Goal: Book appointment/travel/reservation

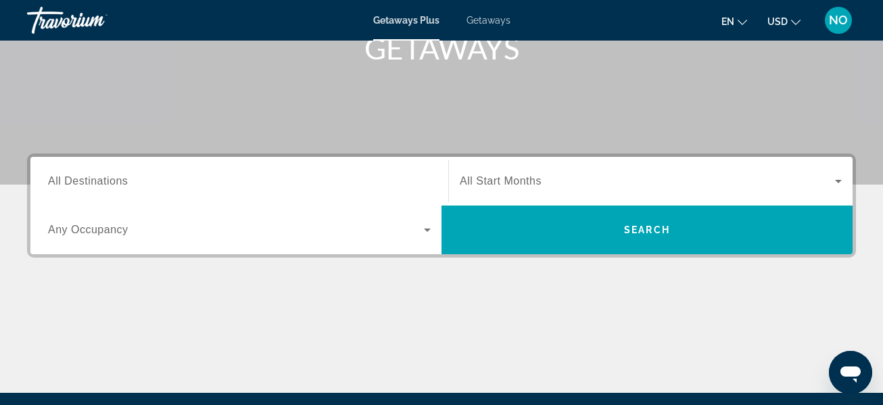
click at [93, 182] on span "All Destinations" at bounding box center [88, 180] width 80 height 11
click at [93, 182] on input "Destination All Destinations" at bounding box center [239, 182] width 383 height 16
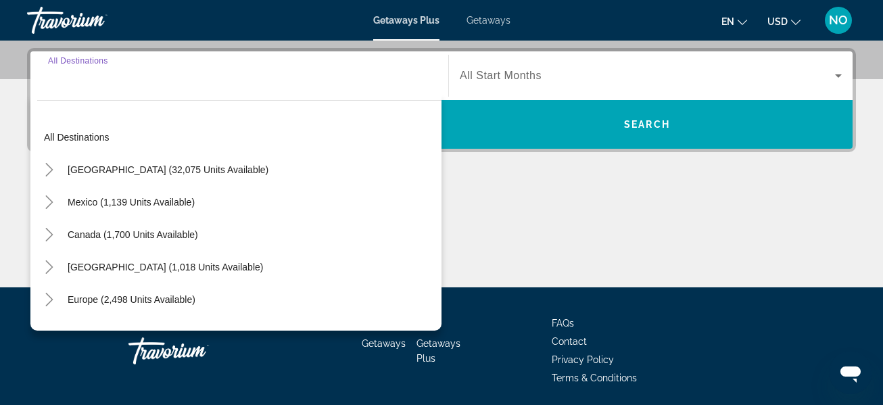
scroll to position [331, 0]
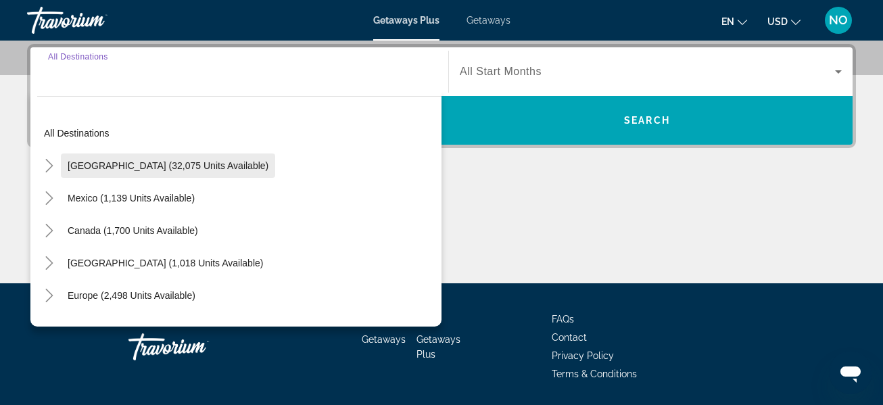
click at [187, 171] on span "Search widget" at bounding box center [168, 165] width 214 height 32
type input "**********"
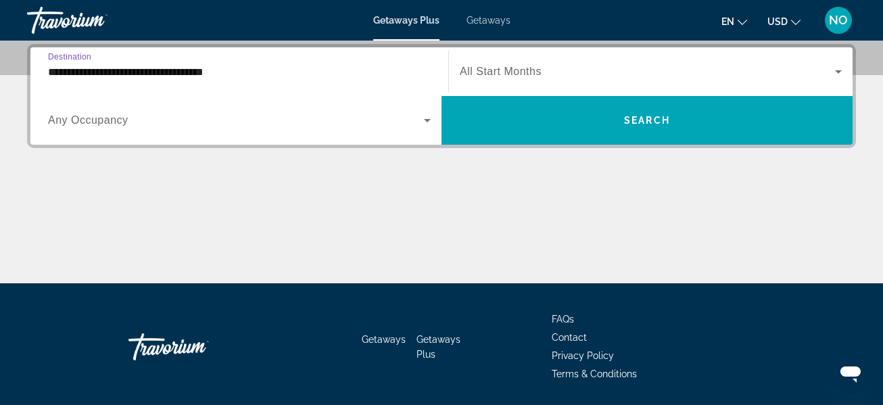
click at [395, 126] on span "Search widget" at bounding box center [236, 120] width 376 height 16
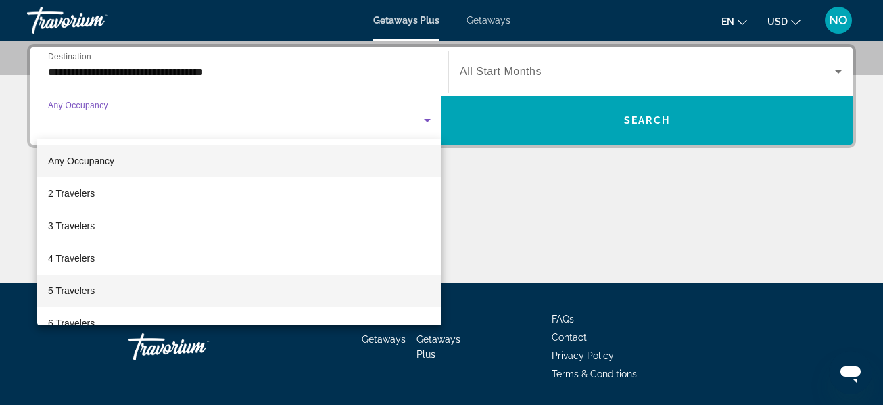
click at [178, 292] on mat-option "5 Travelers" at bounding box center [239, 290] width 404 height 32
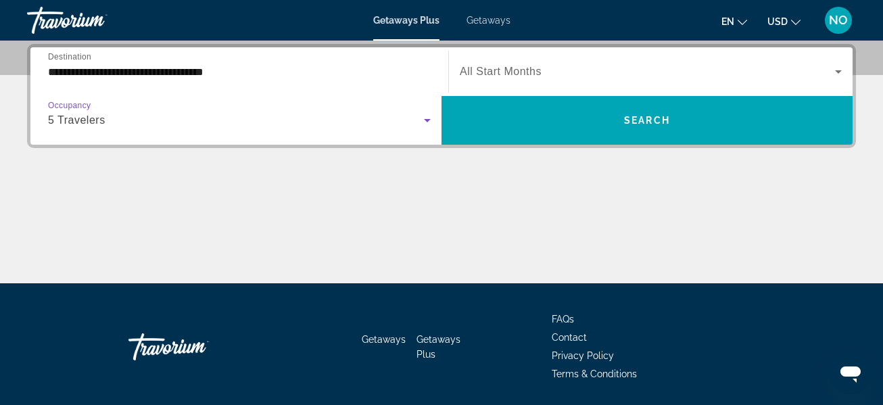
click at [621, 71] on span "Search widget" at bounding box center [647, 72] width 375 height 16
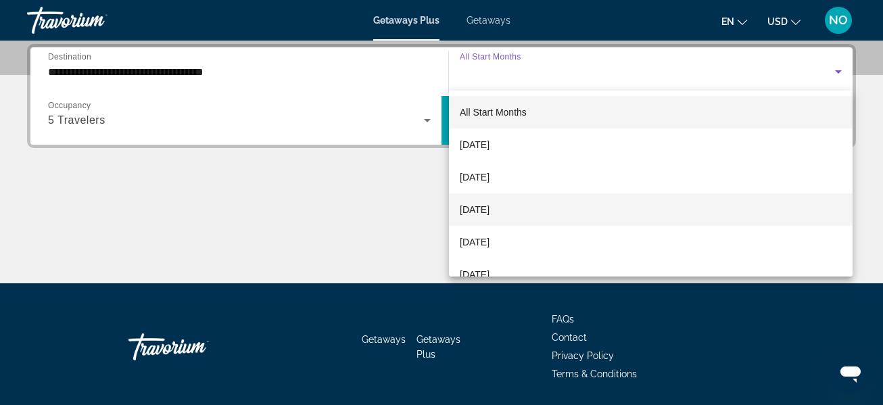
click at [489, 212] on span "November 2025" at bounding box center [475, 209] width 30 height 16
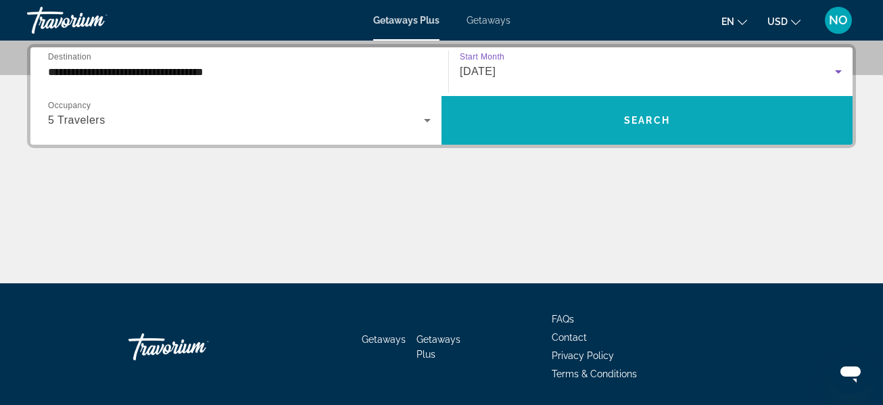
click at [697, 120] on span "Search widget" at bounding box center [646, 120] width 411 height 32
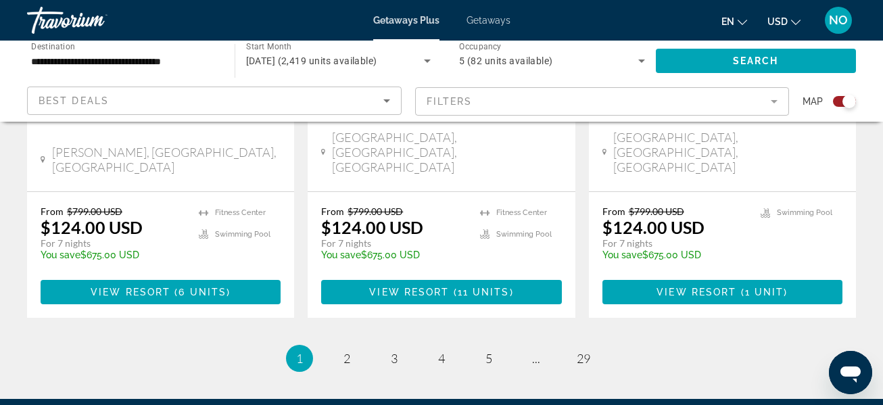
scroll to position [2308, 0]
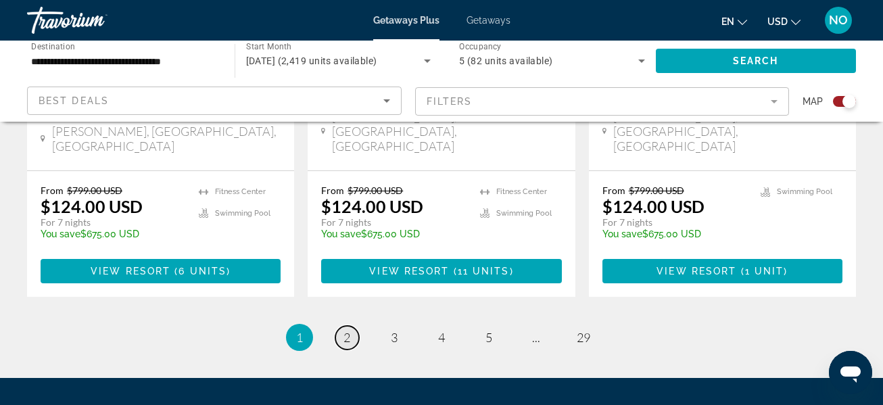
click at [341, 326] on link "page 2" at bounding box center [347, 338] width 24 height 24
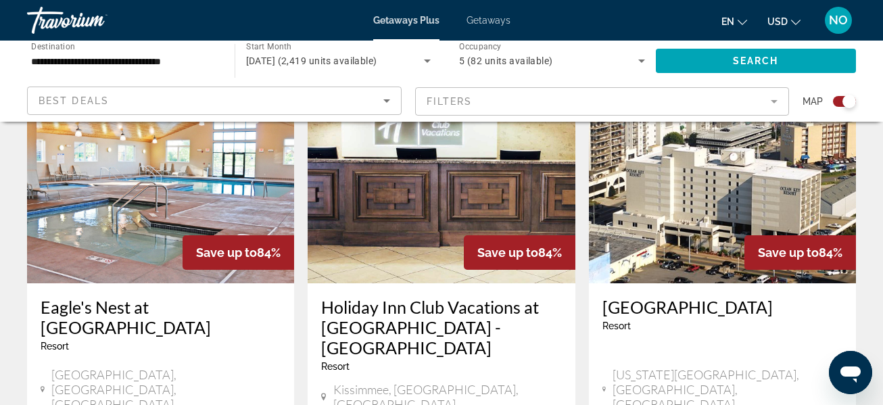
scroll to position [496, 0]
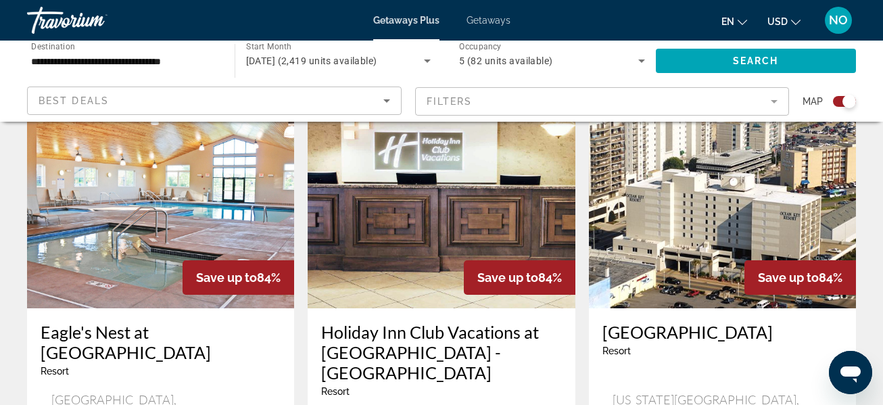
click at [681, 269] on img "Main content" at bounding box center [722, 200] width 267 height 216
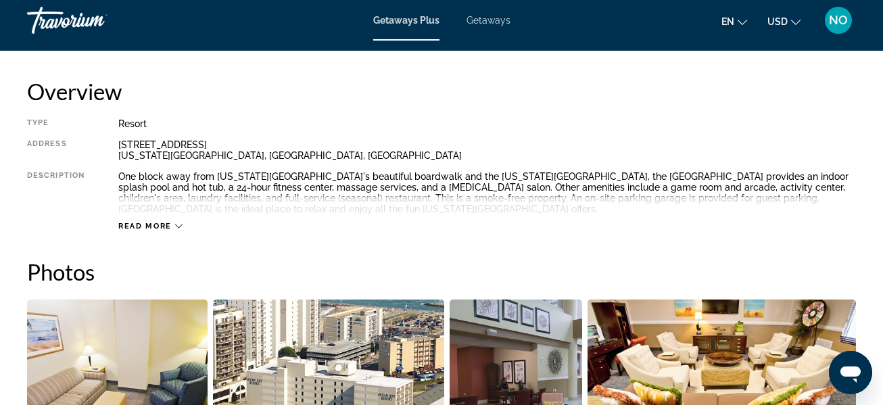
scroll to position [715, 0]
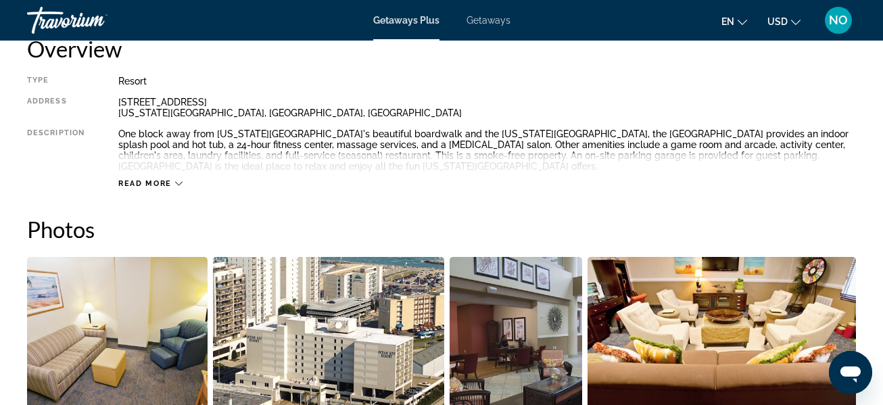
click at [160, 180] on span "Read more" at bounding box center [144, 183] width 53 height 9
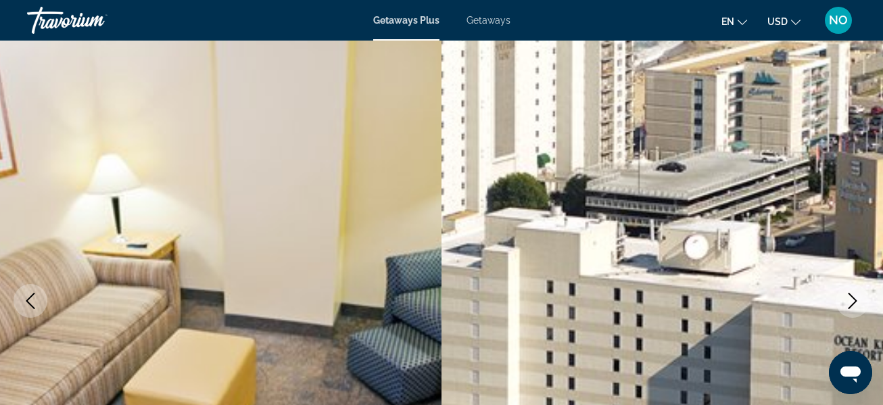
scroll to position [0, 0]
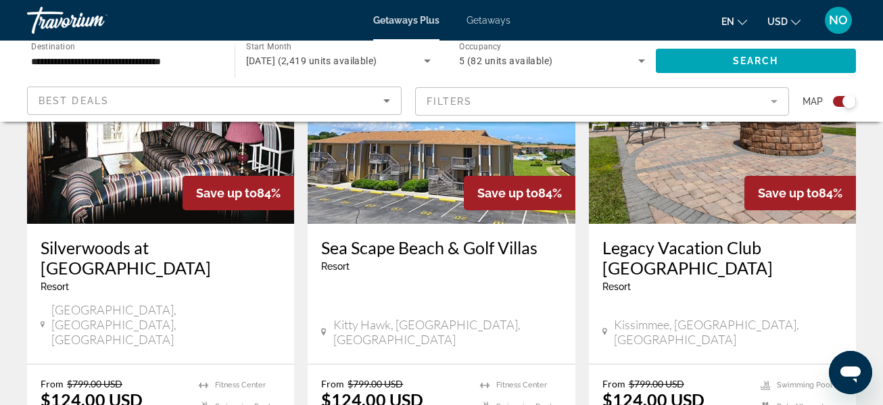
scroll to position [1056, 0]
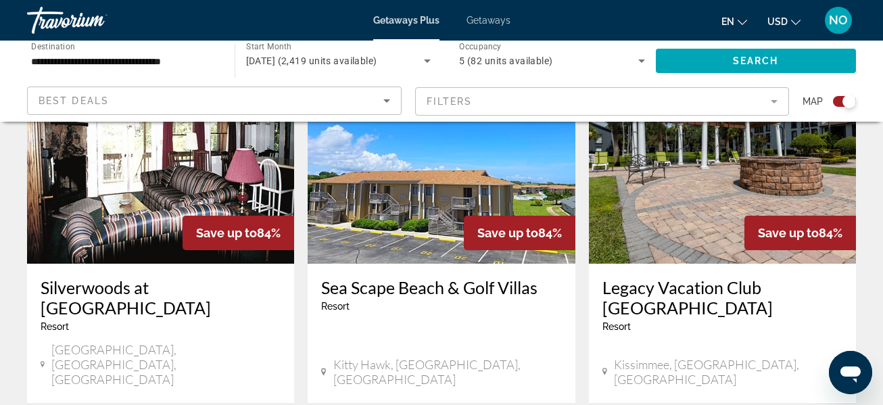
click at [408, 197] on img "Main content" at bounding box center [441, 155] width 267 height 216
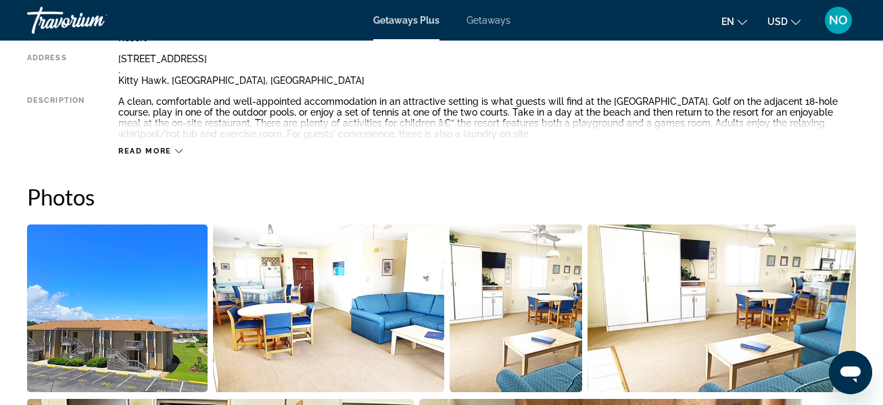
scroll to position [760, 0]
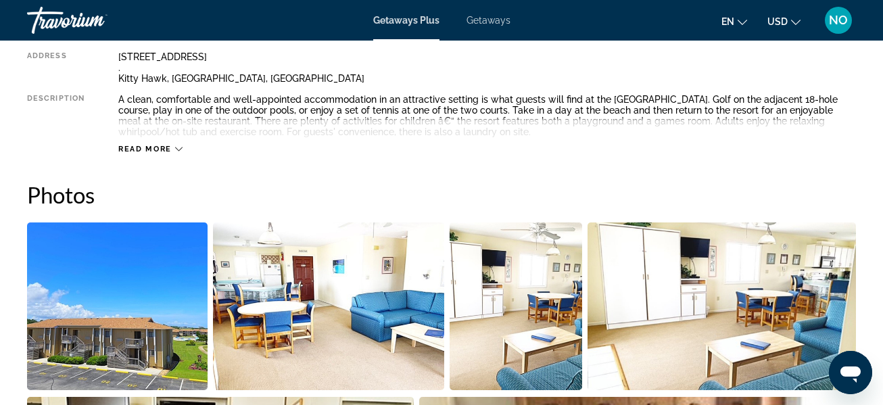
click at [174, 134] on div "Read more" at bounding box center [486, 135] width 737 height 37
click at [156, 150] on span "Read more" at bounding box center [144, 149] width 53 height 9
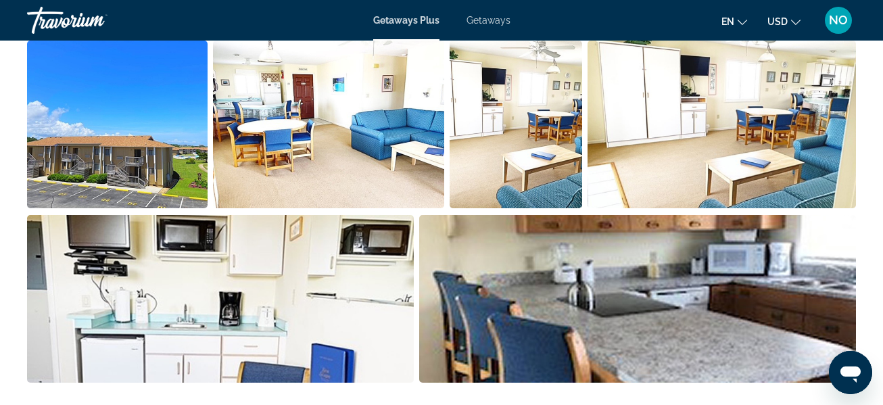
scroll to position [941, 0]
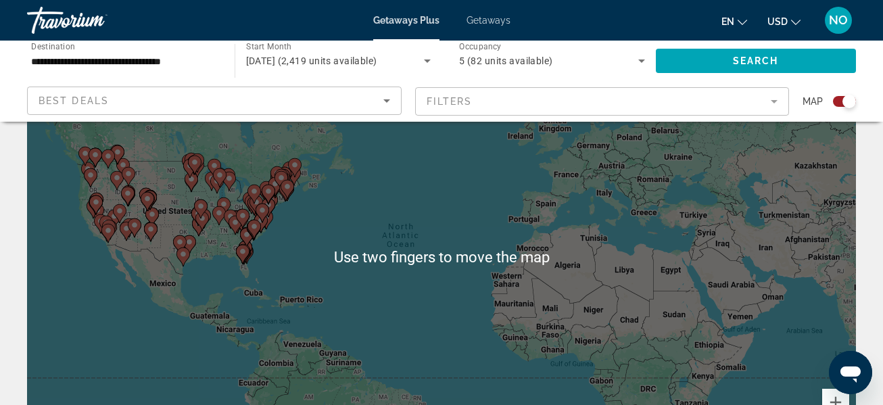
scroll to position [88, 0]
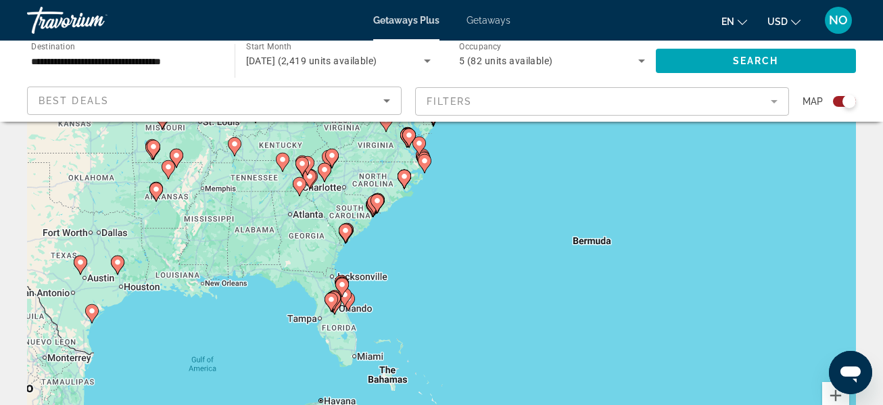
click at [74, 265] on div "To activate drag with keyboard, press Alt + Enter. Once in keyboard drag state,…" at bounding box center [441, 250] width 829 height 406
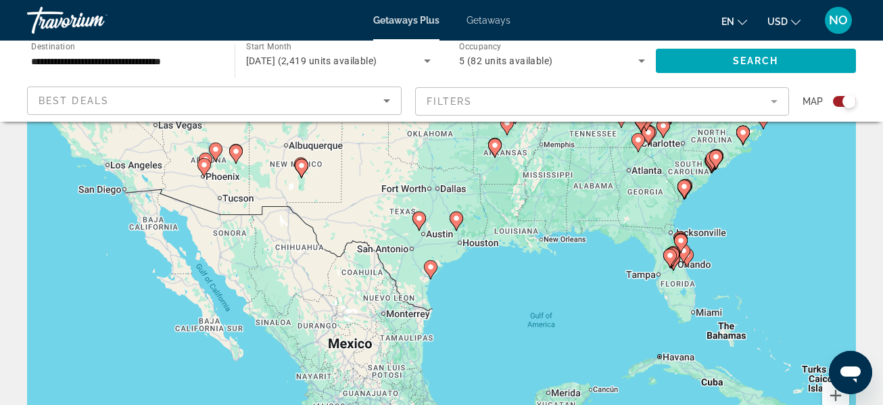
click at [457, 218] on image "Main content" at bounding box center [456, 218] width 8 height 8
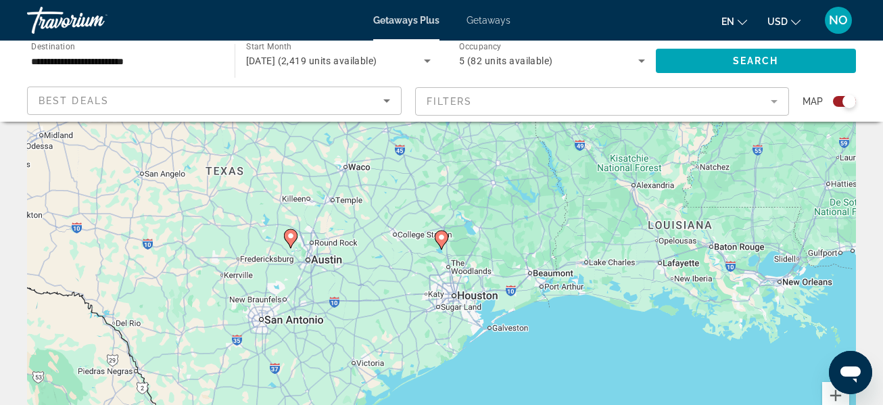
click at [441, 237] on image "Main content" at bounding box center [441, 237] width 8 height 8
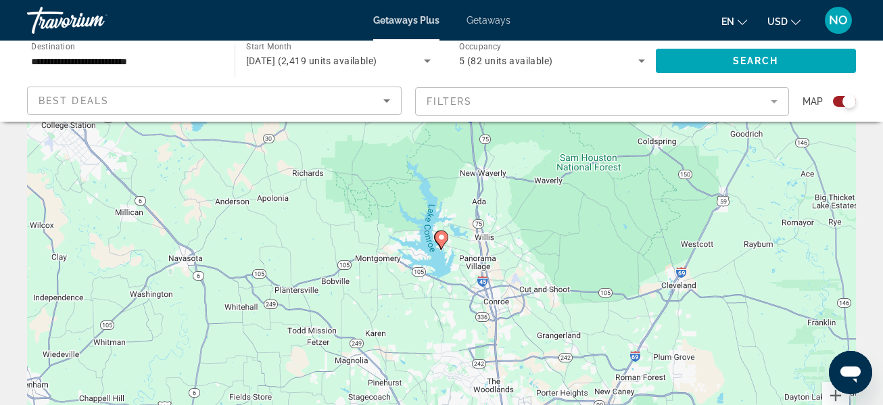
click at [447, 244] on gmp-advanced-marker "Main content" at bounding box center [442, 240] width 14 height 20
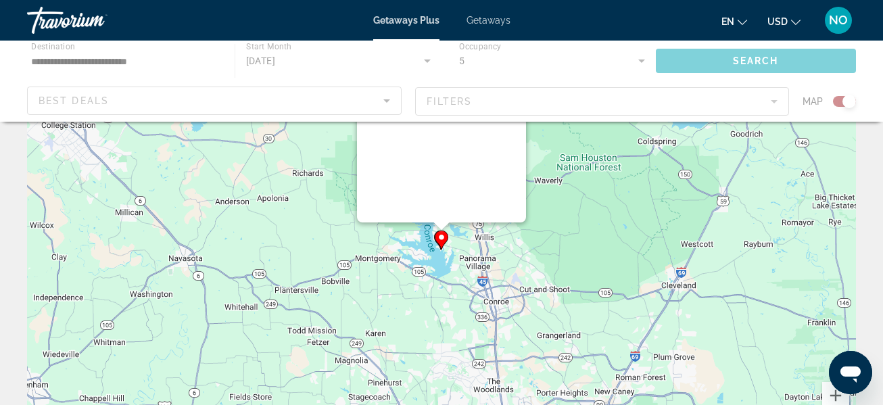
scroll to position [0, 0]
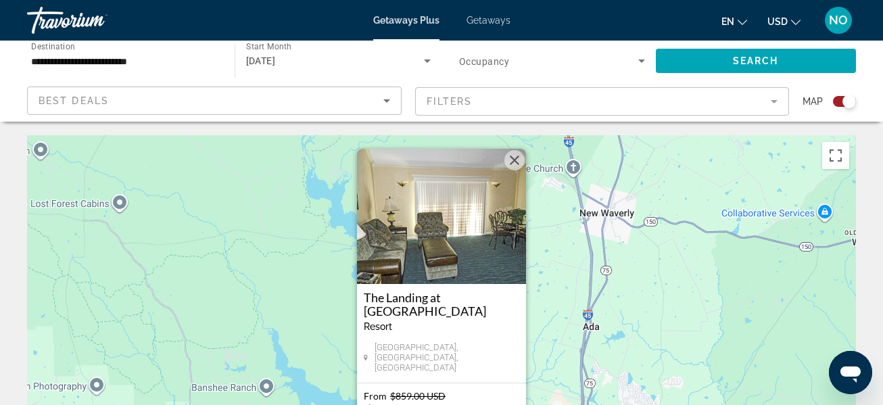
click at [514, 169] on button "Close" at bounding box center [514, 160] width 20 height 20
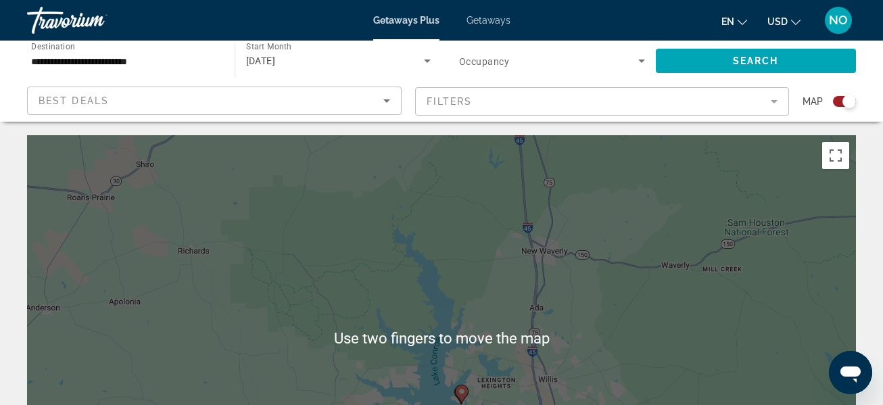
scroll to position [1, 0]
click at [109, 55] on input "**********" at bounding box center [124, 61] width 186 height 16
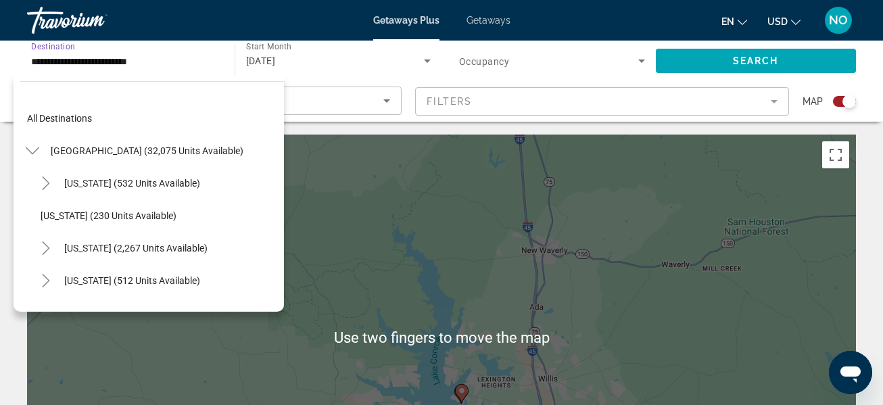
scroll to position [1054, 0]
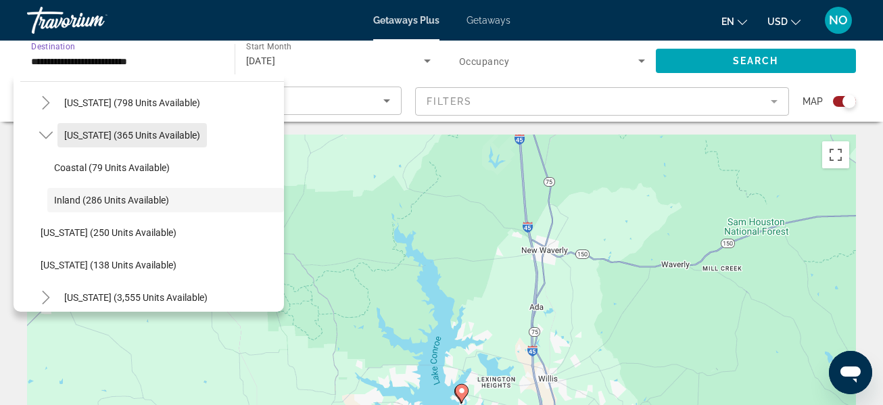
click at [155, 131] on span "Texas (365 units available)" at bounding box center [132, 135] width 136 height 11
type input "**********"
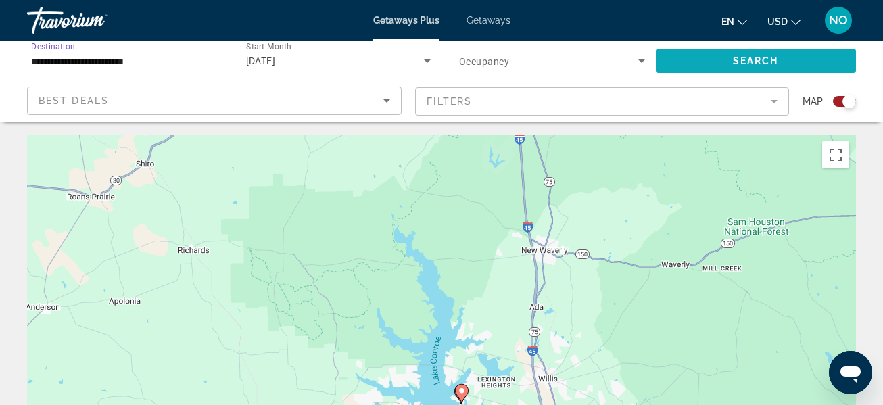
click at [725, 66] on span "Search widget" at bounding box center [756, 61] width 201 height 32
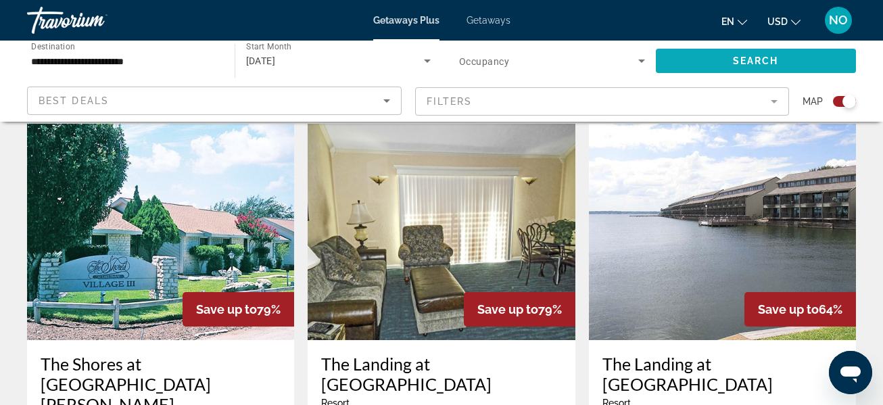
scroll to position [462, 0]
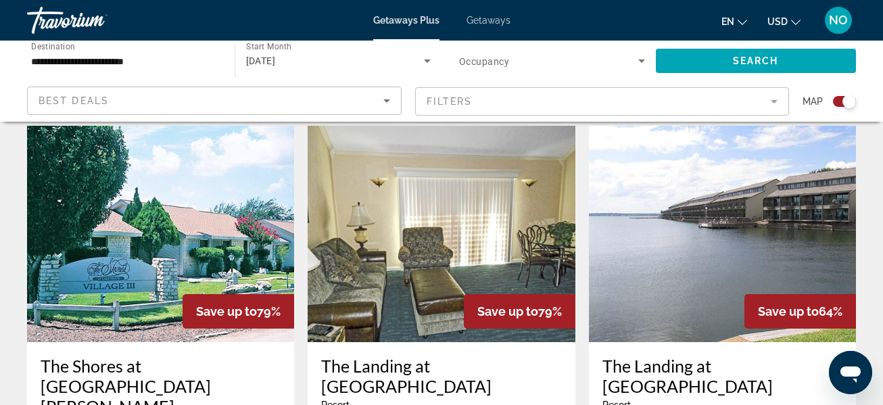
click at [704, 266] on img "Main content" at bounding box center [722, 234] width 267 height 216
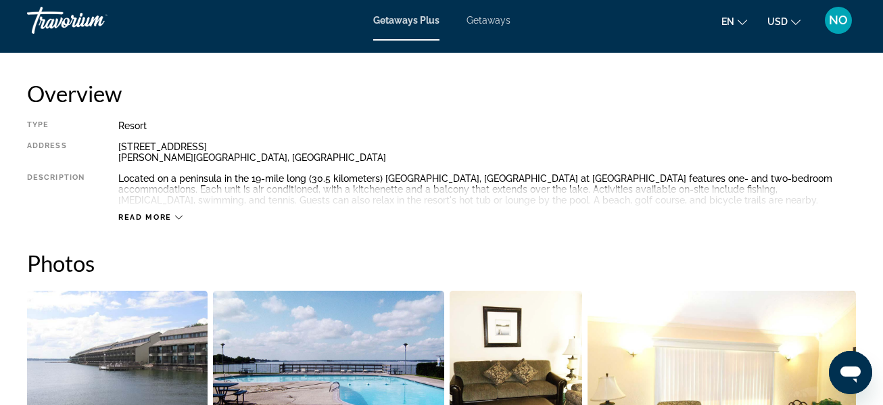
scroll to position [666, 0]
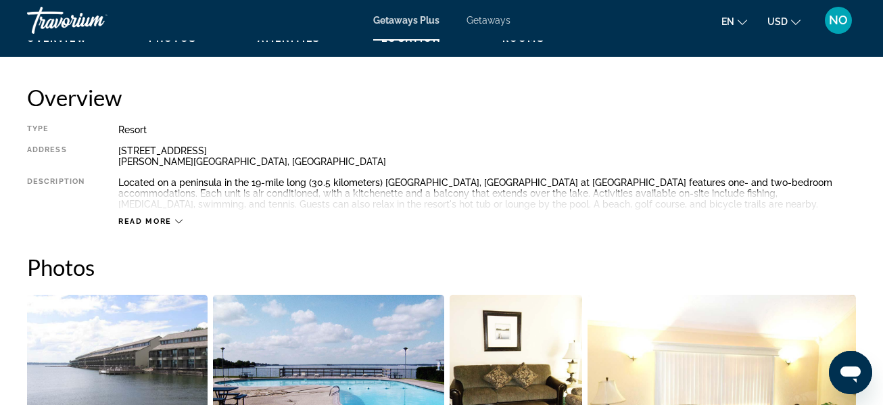
click at [165, 217] on span "Read more" at bounding box center [144, 221] width 53 height 9
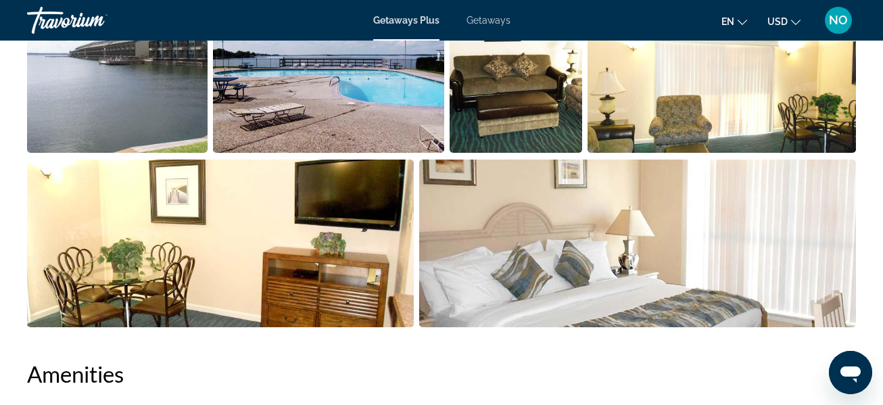
scroll to position [1053, 0]
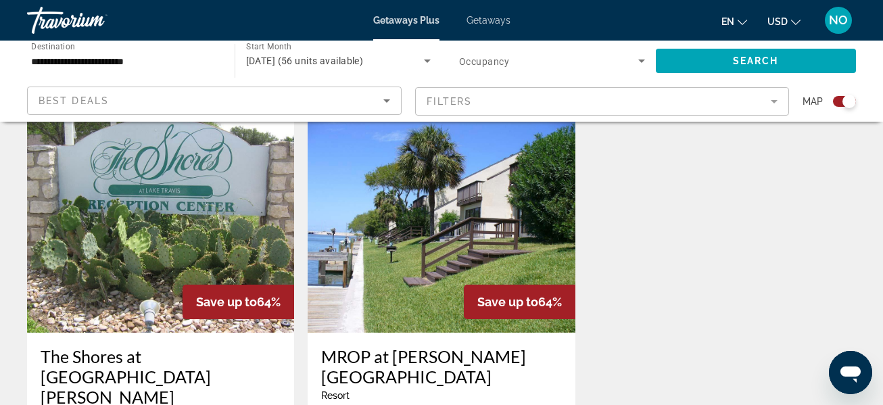
scroll to position [998, 0]
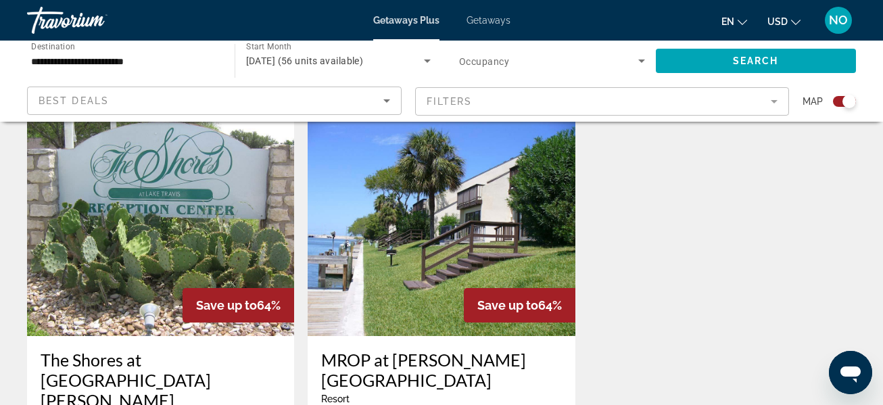
click at [124, 224] on img "Main content" at bounding box center [160, 228] width 267 height 216
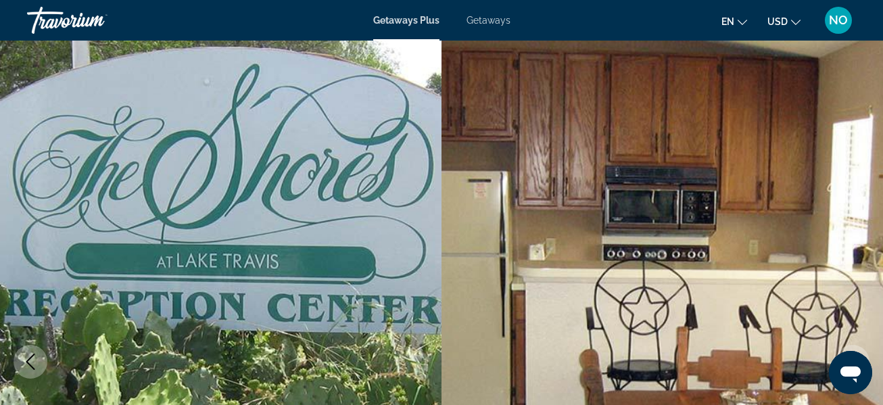
click at [555, 181] on img "Main content" at bounding box center [661, 362] width 441 height 642
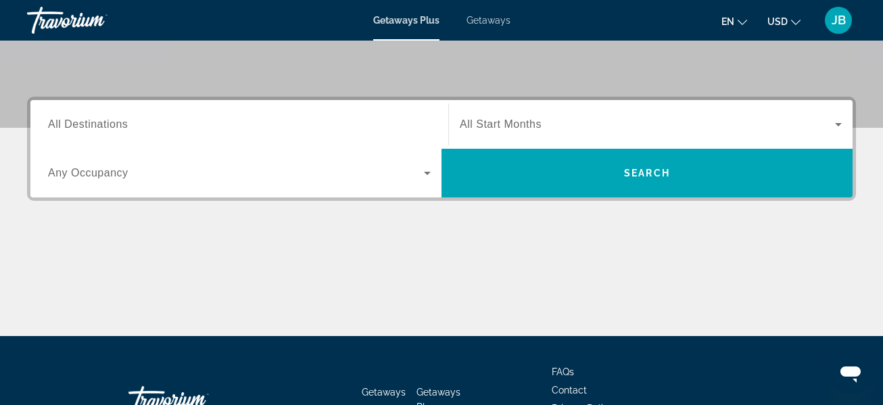
scroll to position [279, 0]
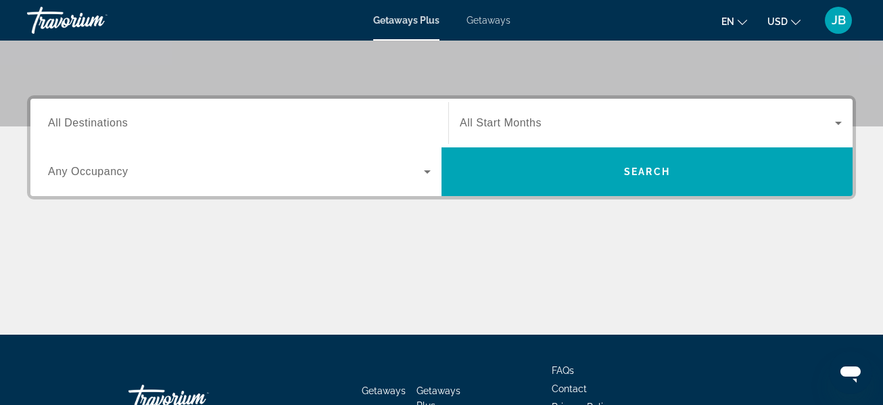
click at [122, 118] on span "All Destinations" at bounding box center [88, 122] width 80 height 11
click at [122, 118] on input "Destination All Destinations" at bounding box center [239, 124] width 383 height 16
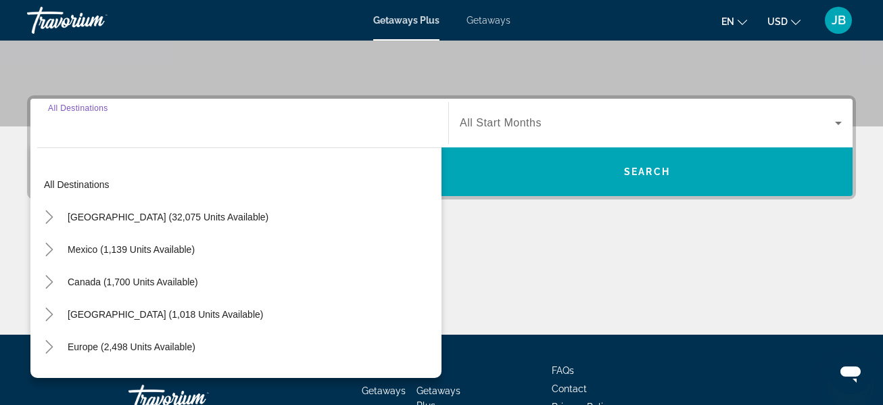
scroll to position [331, 0]
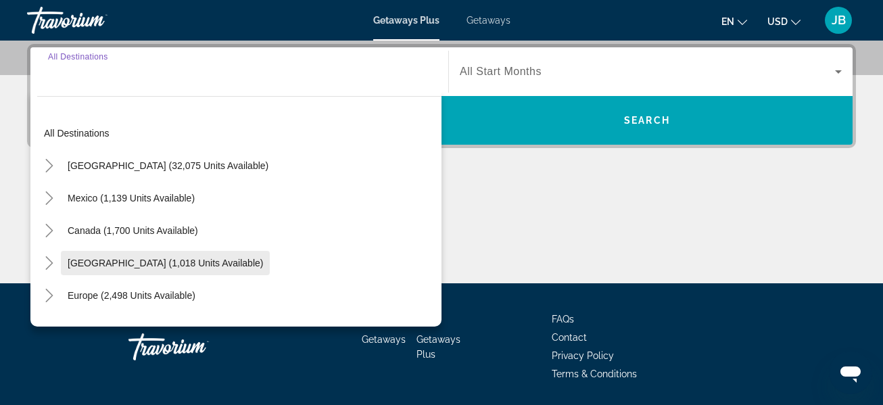
click at [158, 258] on span "[GEOGRAPHIC_DATA] (1,018 units available)" at bounding box center [165, 263] width 195 height 11
type input "**********"
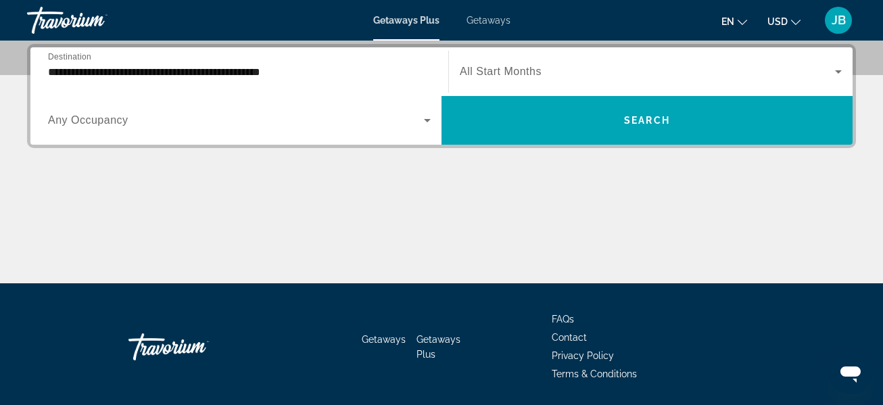
click at [616, 62] on div "Search widget" at bounding box center [651, 72] width 382 height 38
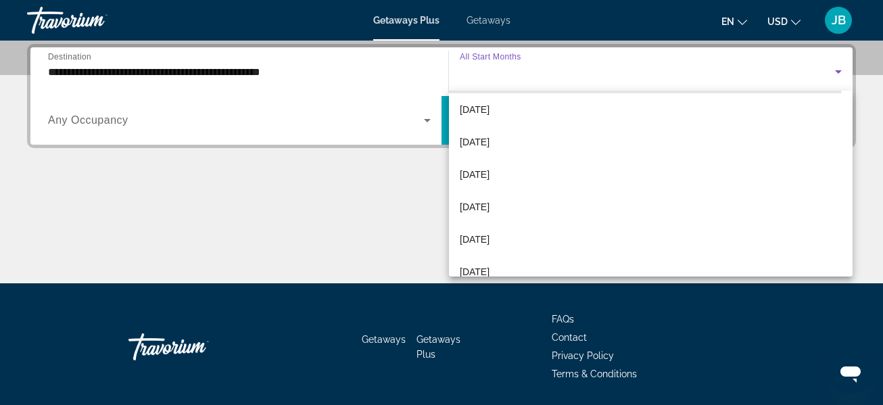
scroll to position [170, 0]
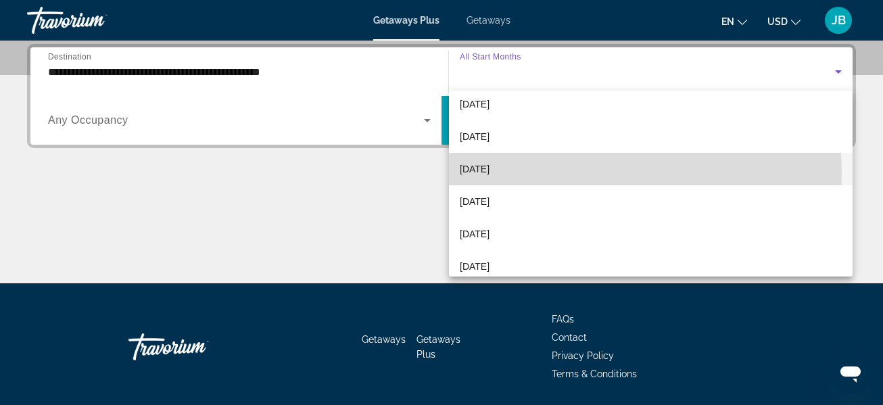
click at [554, 173] on mat-option "[DATE]" at bounding box center [650, 169] width 403 height 32
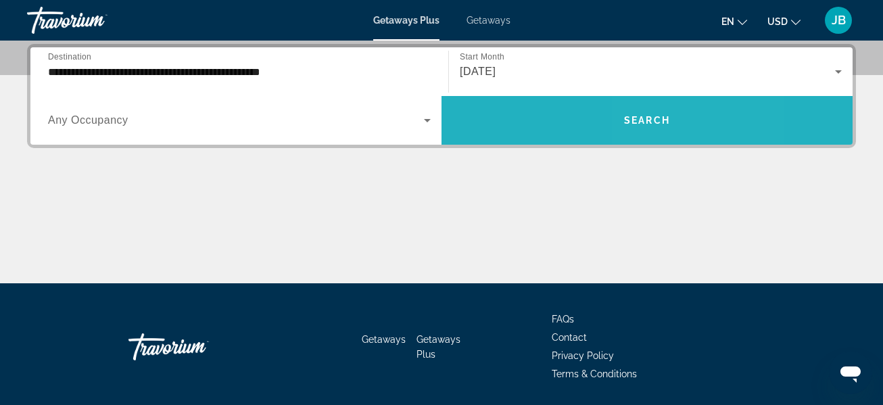
click at [666, 124] on span "Search" at bounding box center [647, 120] width 46 height 11
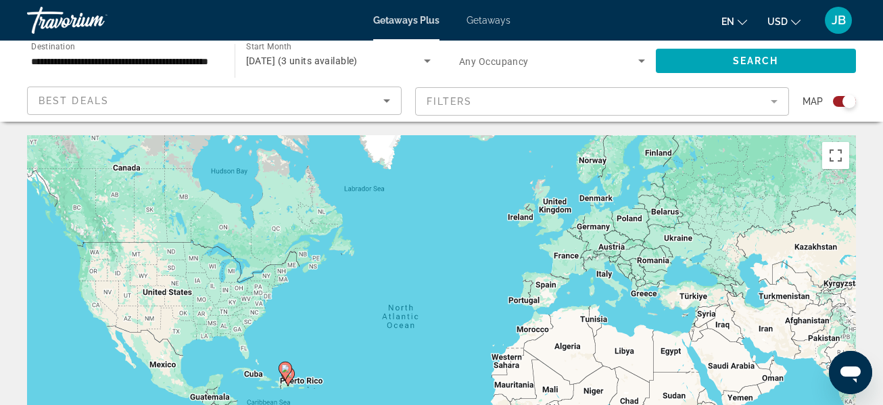
click at [162, 49] on div "**********" at bounding box center [124, 61] width 186 height 39
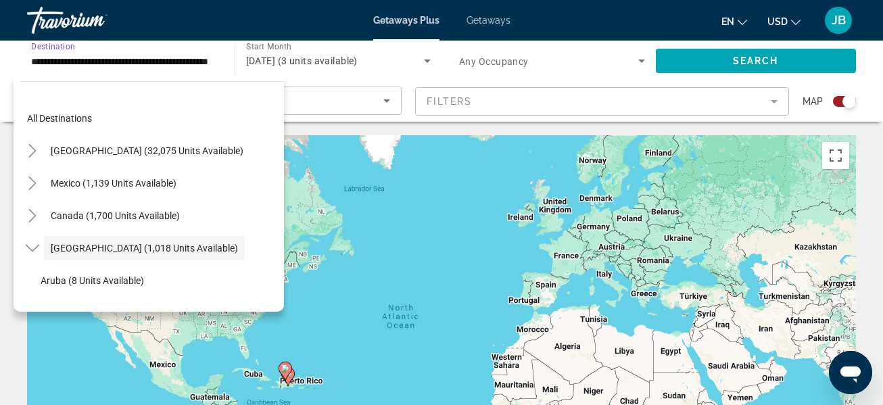
scroll to position [48, 0]
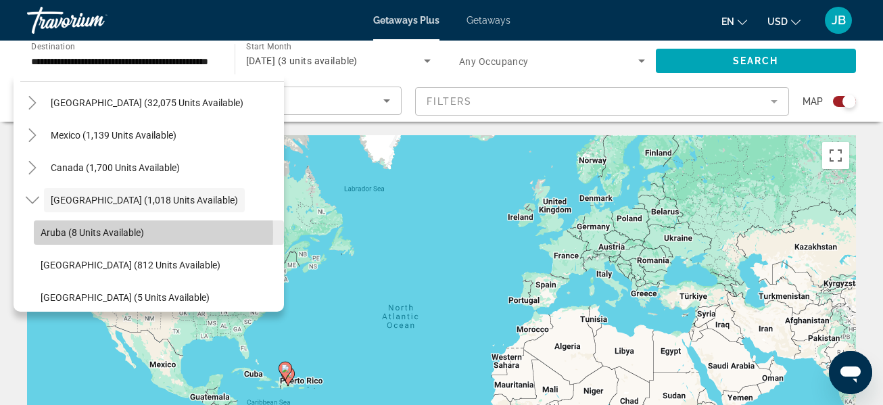
click at [78, 233] on span "Aruba (8 units available)" at bounding box center [92, 232] width 103 height 11
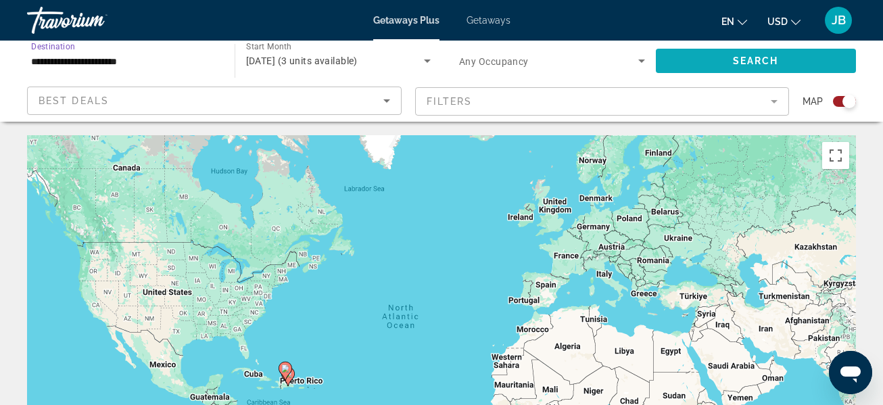
click at [743, 59] on span "Search" at bounding box center [756, 60] width 46 height 11
click at [122, 45] on div "**********" at bounding box center [124, 61] width 186 height 39
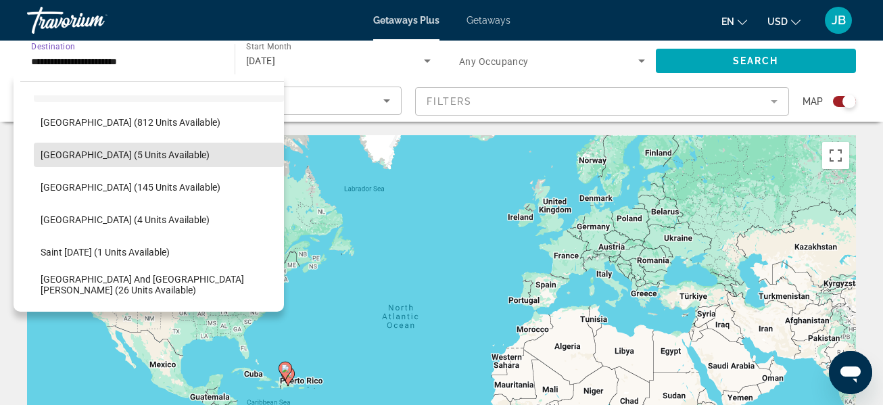
scroll to position [191, 0]
click at [116, 153] on span "[GEOGRAPHIC_DATA] (5 units available)" at bounding box center [125, 154] width 169 height 11
type input "**********"
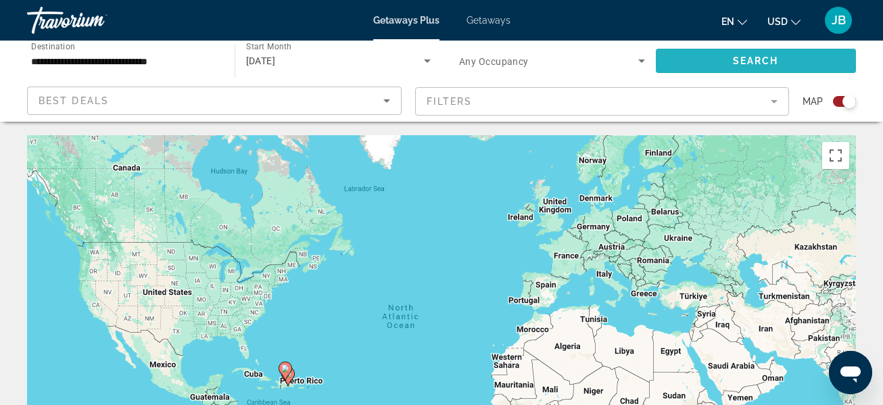
click at [766, 69] on span "Search widget" at bounding box center [756, 61] width 201 height 32
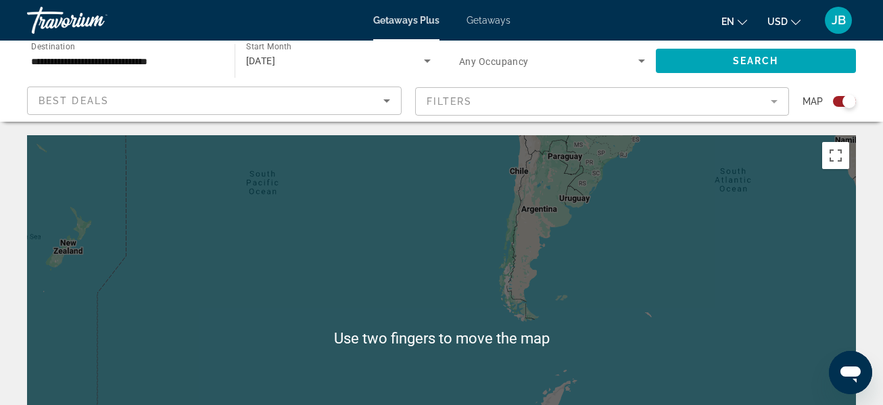
click at [287, 48] on span "Start Month" at bounding box center [268, 46] width 45 height 9
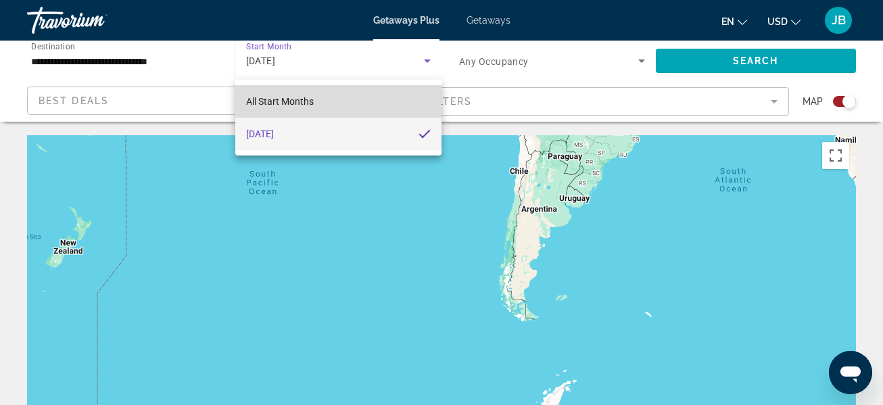
click at [289, 93] on mat-option "All Start Months" at bounding box center [338, 101] width 207 height 32
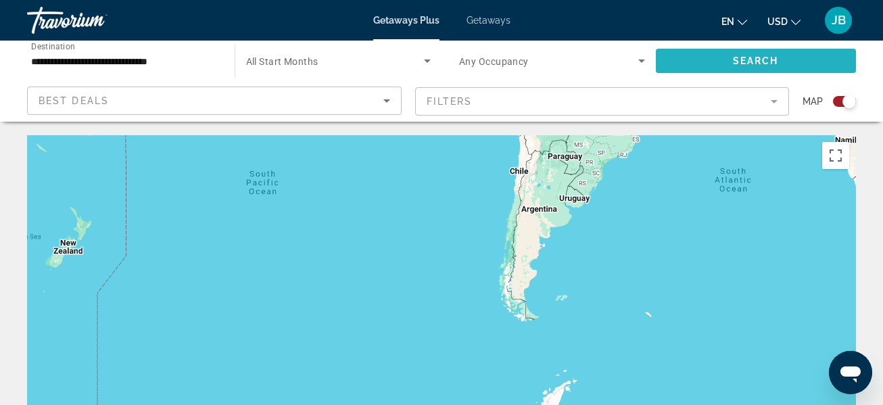
click at [765, 57] on span "Search" at bounding box center [756, 60] width 46 height 11
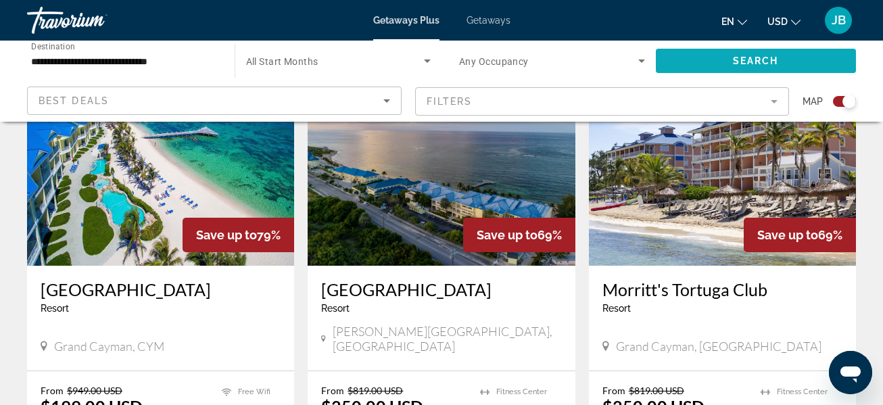
scroll to position [531, 0]
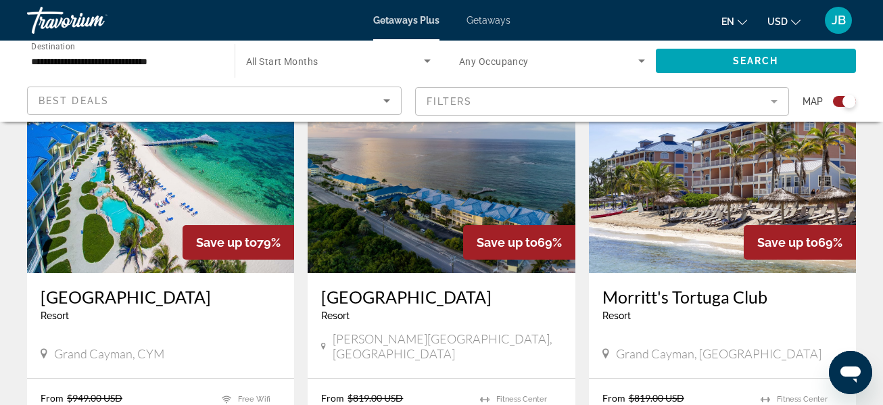
click at [185, 188] on img "Main content" at bounding box center [160, 165] width 267 height 216
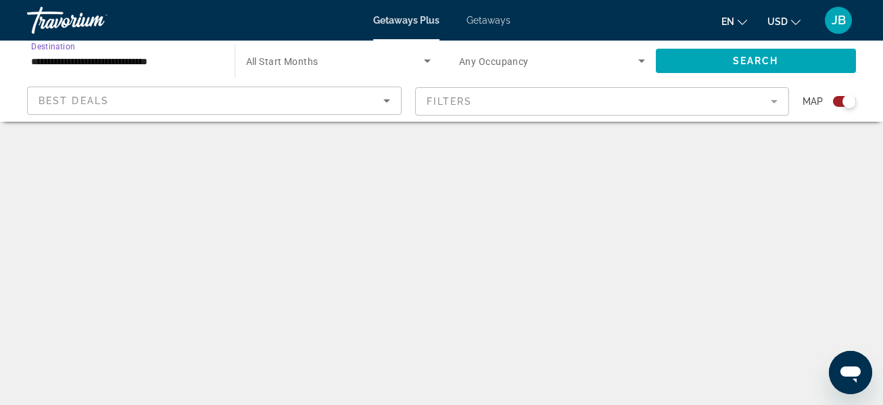
click at [85, 66] on input "**********" at bounding box center [124, 61] width 186 height 16
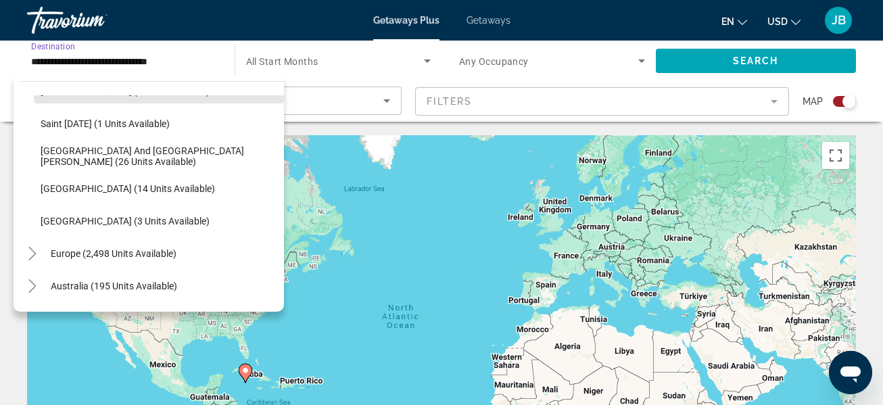
scroll to position [321, 0]
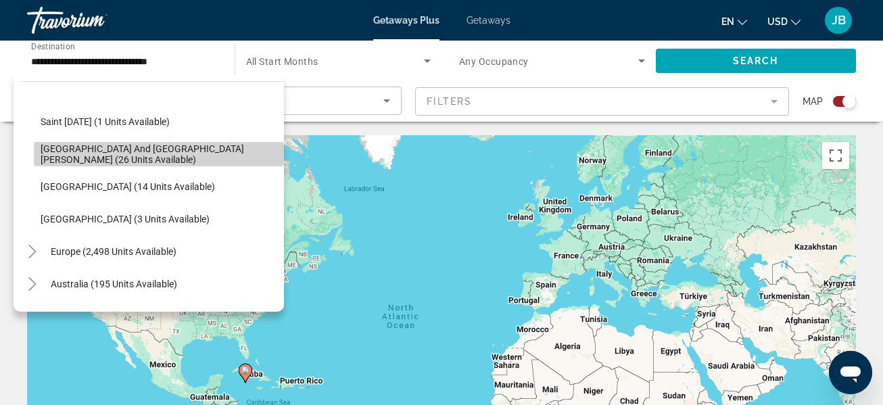
click at [206, 155] on span "[GEOGRAPHIC_DATA] and [GEOGRAPHIC_DATA][PERSON_NAME] (26 units available)" at bounding box center [159, 154] width 237 height 22
type input "**********"
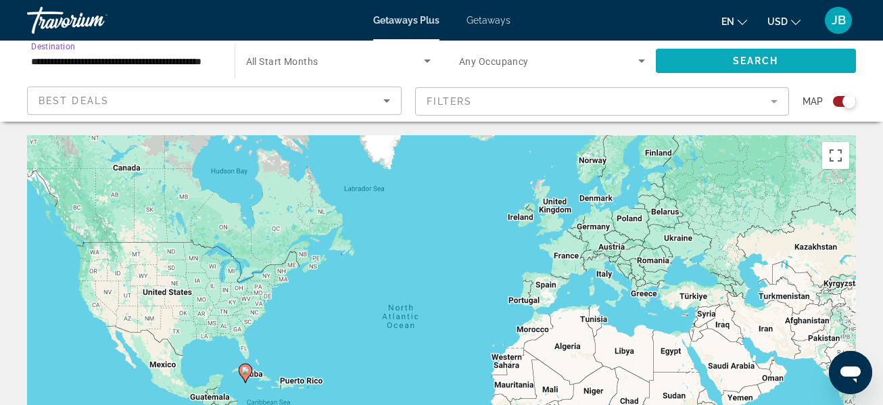
click at [756, 49] on span "Search widget" at bounding box center [756, 61] width 201 height 32
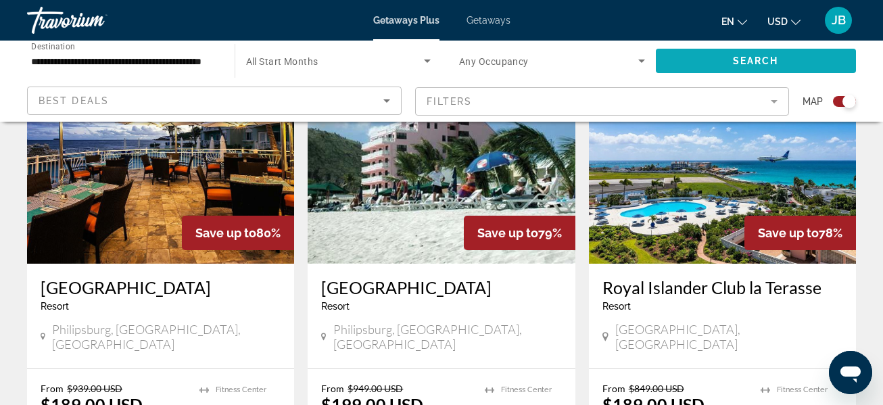
scroll to position [474, 0]
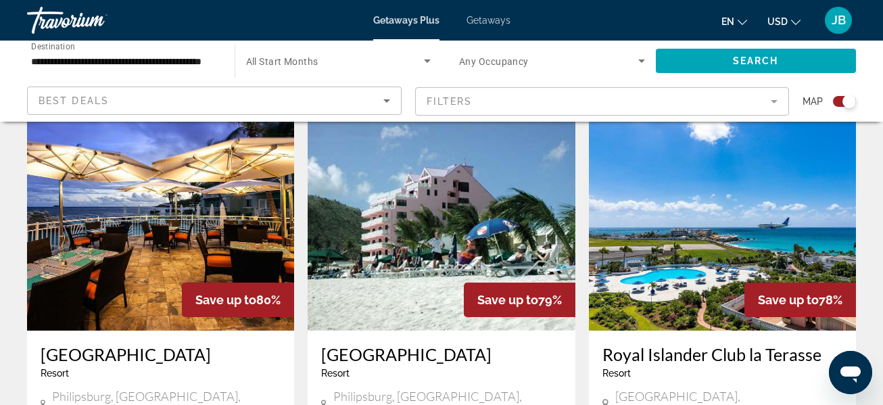
click at [778, 234] on img "Main content" at bounding box center [722, 222] width 267 height 216
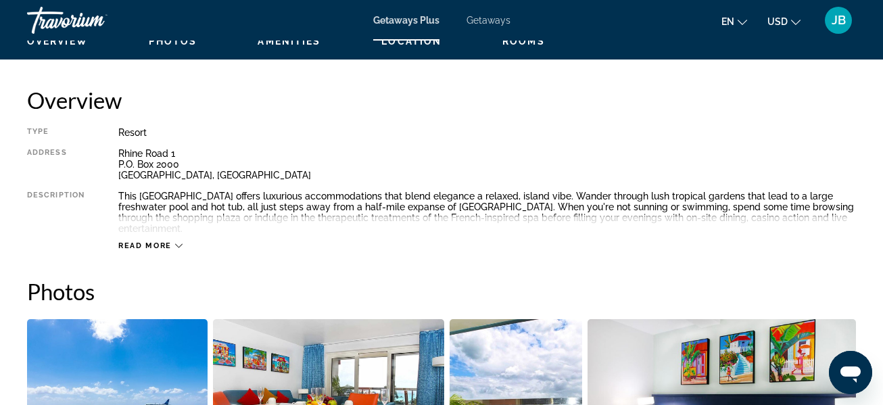
scroll to position [660, 0]
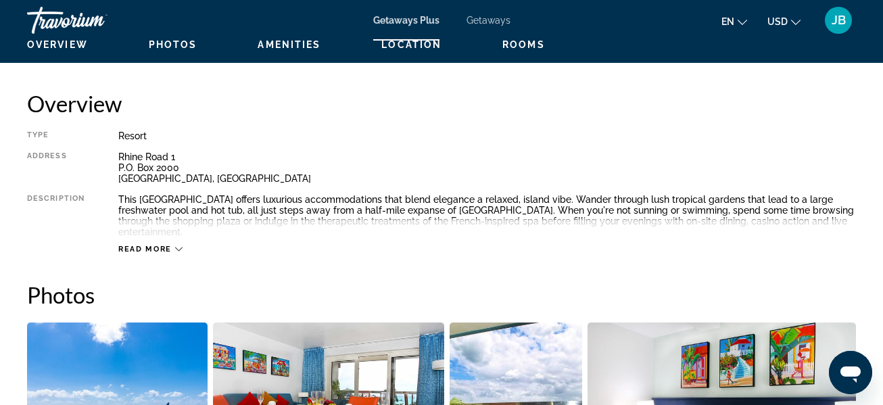
click at [149, 245] on span "Read more" at bounding box center [144, 249] width 53 height 9
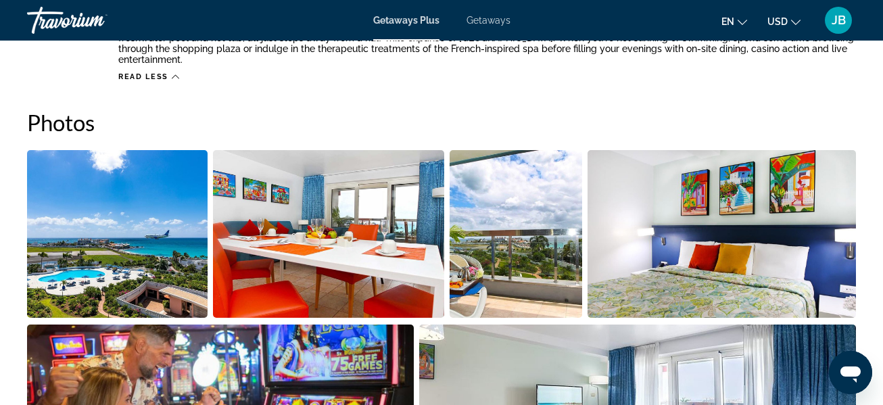
scroll to position [832, 0]
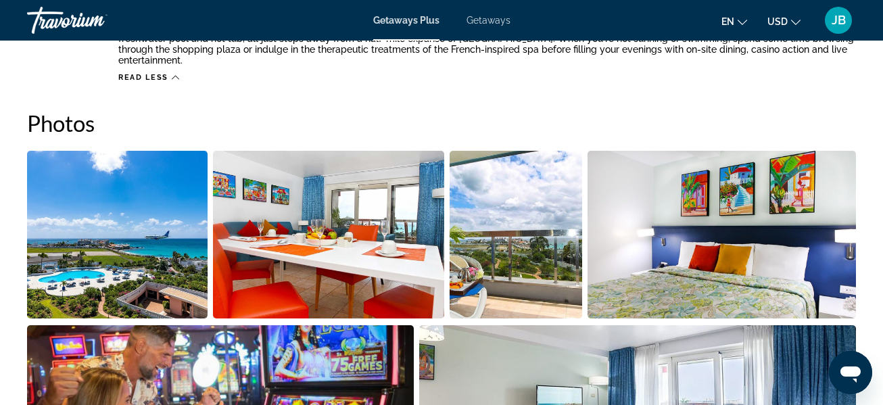
click at [524, 255] on img "Open full-screen image slider" at bounding box center [515, 235] width 133 height 168
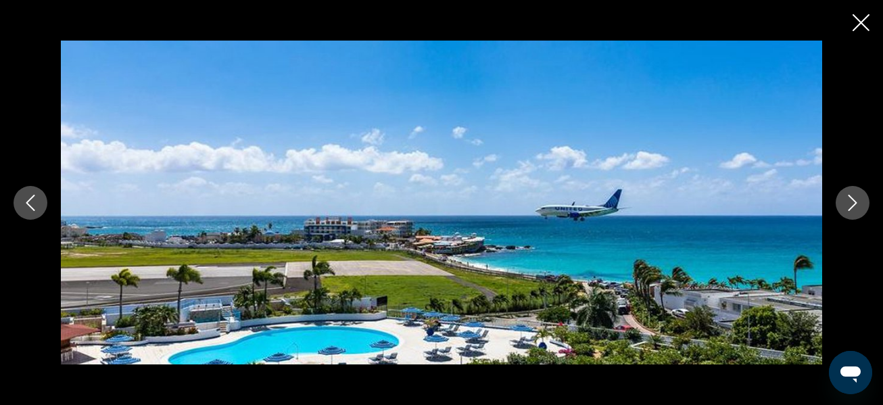
click at [853, 30] on icon "Close slideshow" at bounding box center [860, 22] width 17 height 17
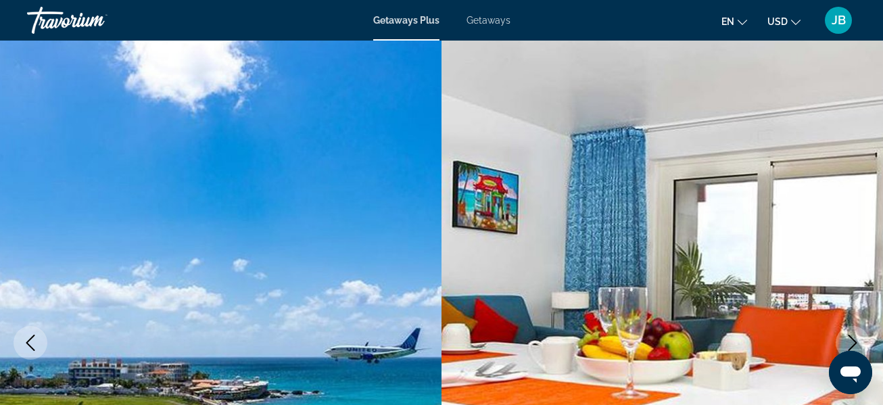
scroll to position [0, 0]
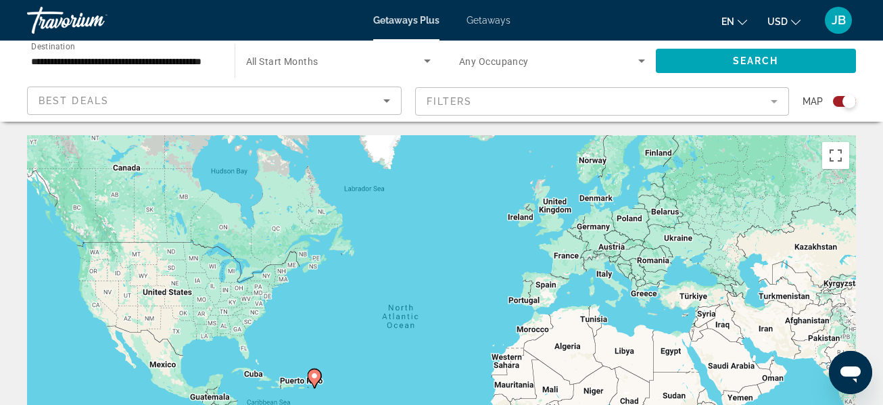
click at [170, 57] on input "**********" at bounding box center [124, 61] width 186 height 16
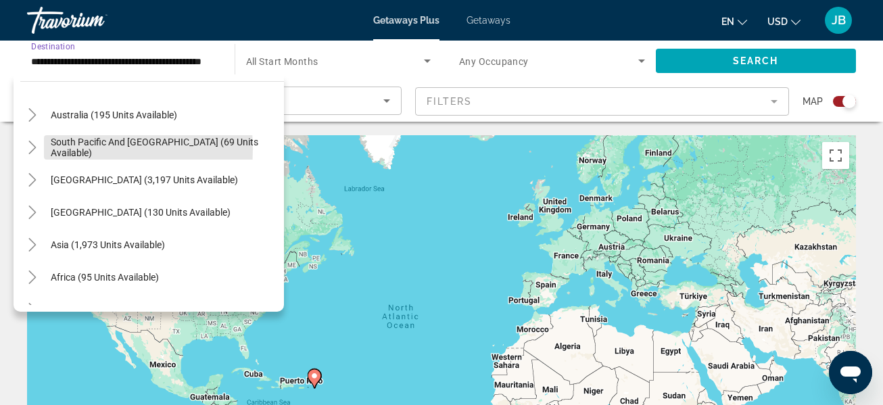
scroll to position [511, 0]
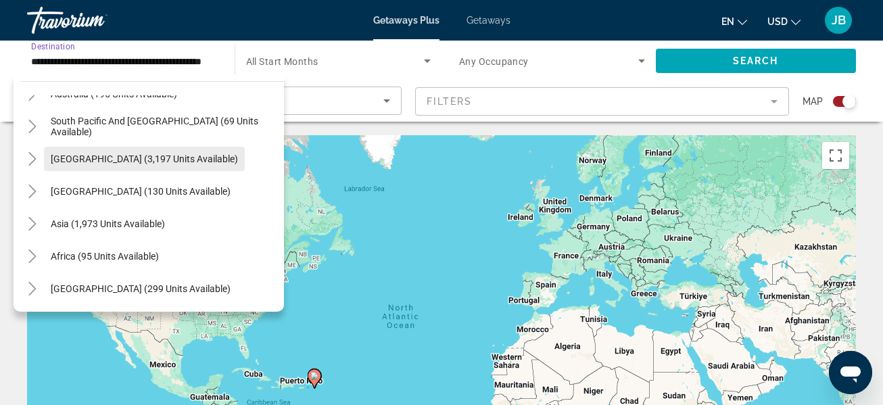
click at [91, 161] on span "[GEOGRAPHIC_DATA] (3,197 units available)" at bounding box center [144, 158] width 187 height 11
type input "**********"
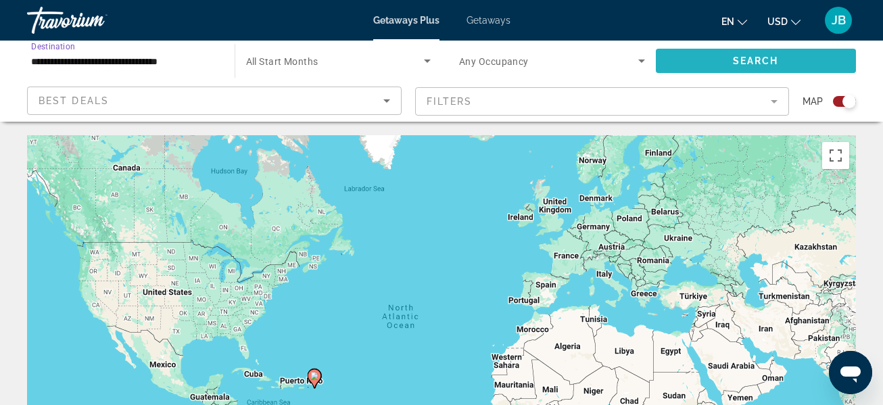
click at [778, 56] on span "Search" at bounding box center [756, 60] width 46 height 11
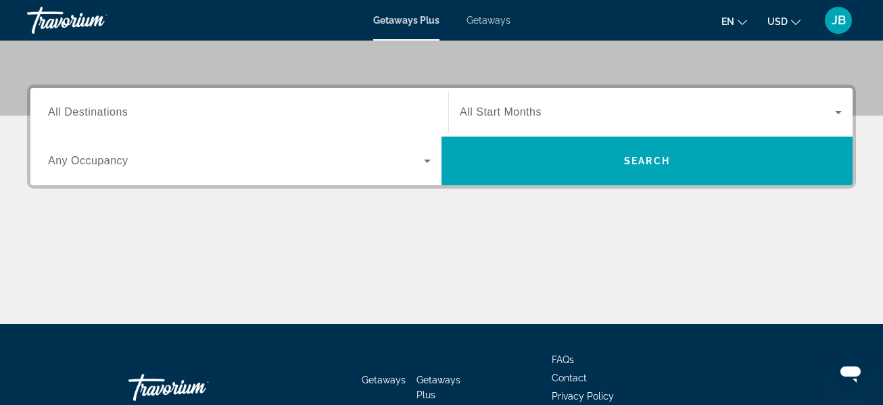
click at [94, 105] on input "Destination All Destinations" at bounding box center [239, 113] width 383 height 16
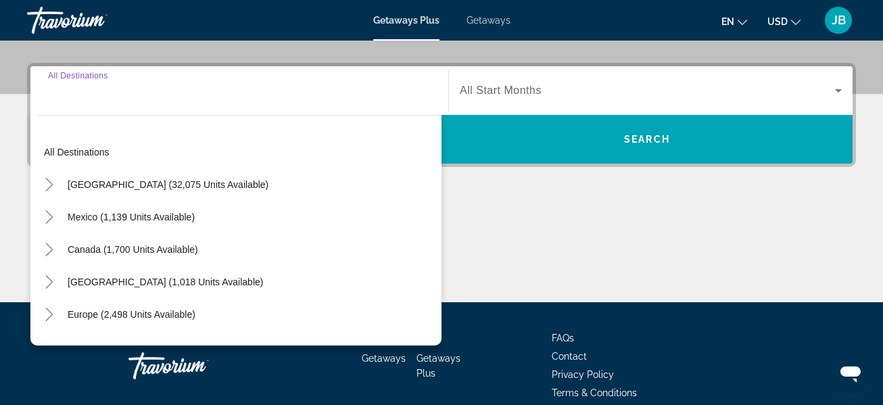
scroll to position [331, 0]
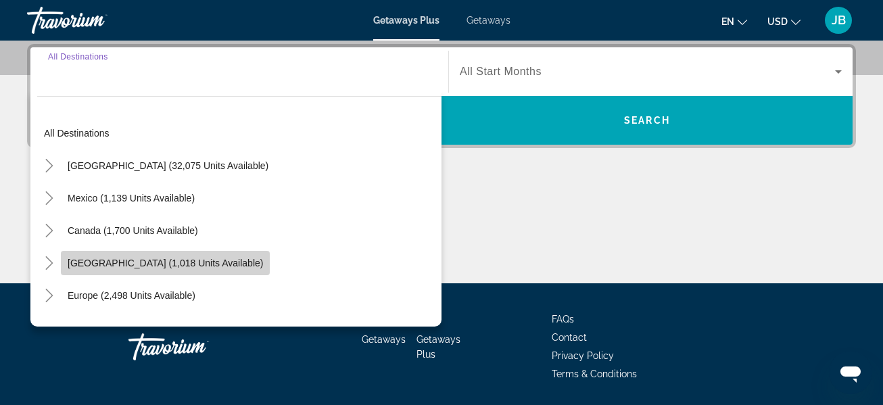
click at [217, 261] on span "[GEOGRAPHIC_DATA] (1,018 units available)" at bounding box center [165, 263] width 195 height 11
type input "**********"
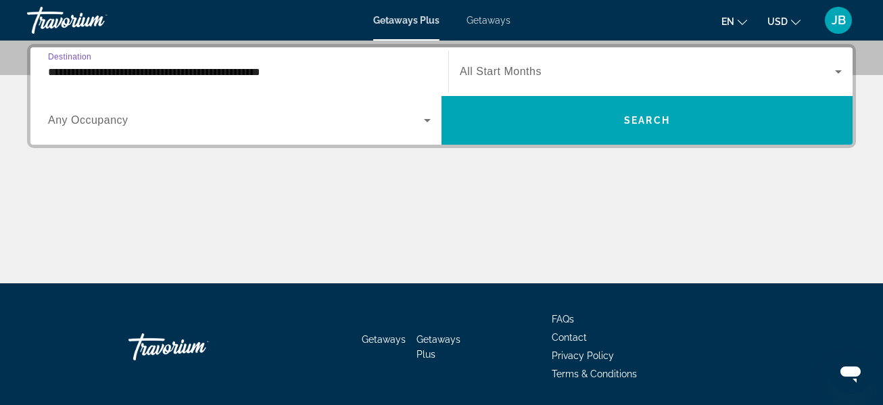
click at [116, 121] on span "Any Occupancy" at bounding box center [88, 119] width 80 height 11
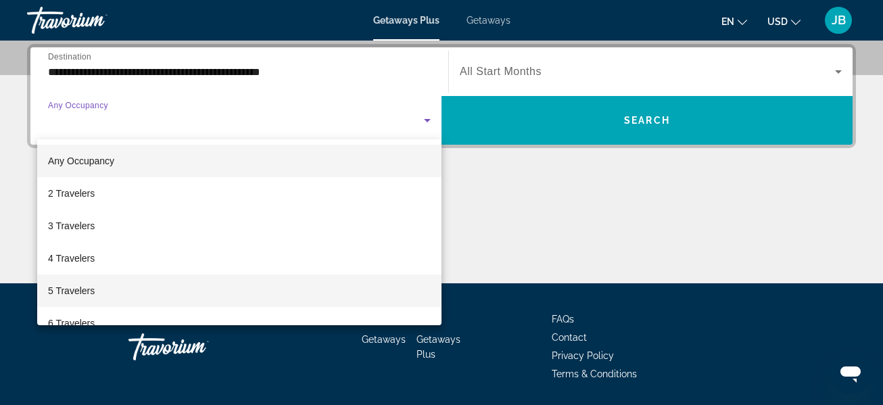
click at [114, 285] on mat-option "5 Travelers" at bounding box center [239, 290] width 404 height 32
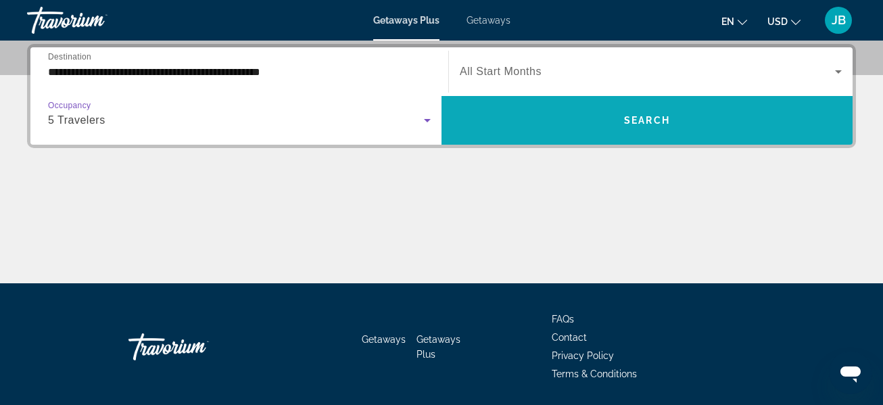
click at [562, 130] on span "Search widget" at bounding box center [646, 120] width 411 height 32
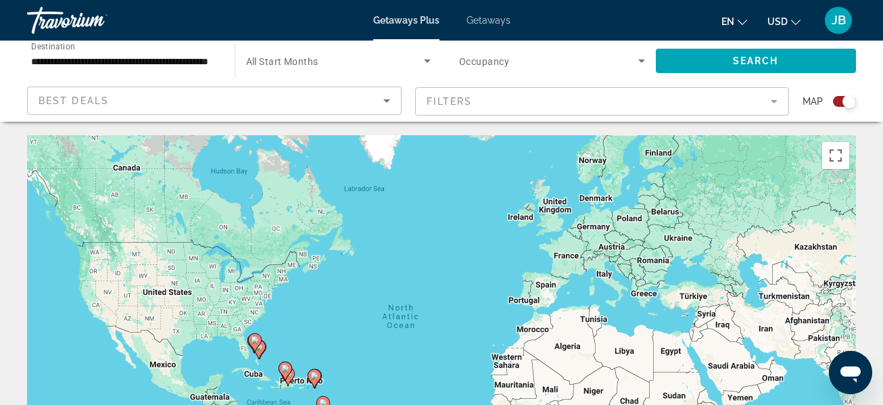
click at [154, 55] on input "**********" at bounding box center [124, 61] width 186 height 16
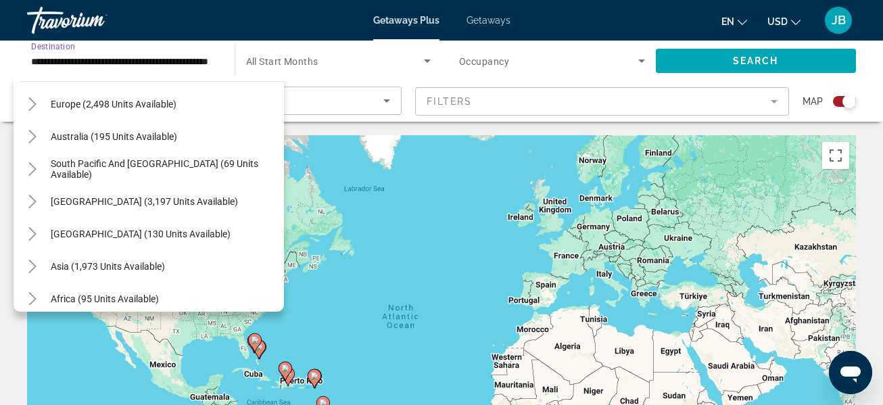
scroll to position [469, 0]
click at [176, 232] on span "[GEOGRAPHIC_DATA] (130 units available)" at bounding box center [141, 233] width 180 height 11
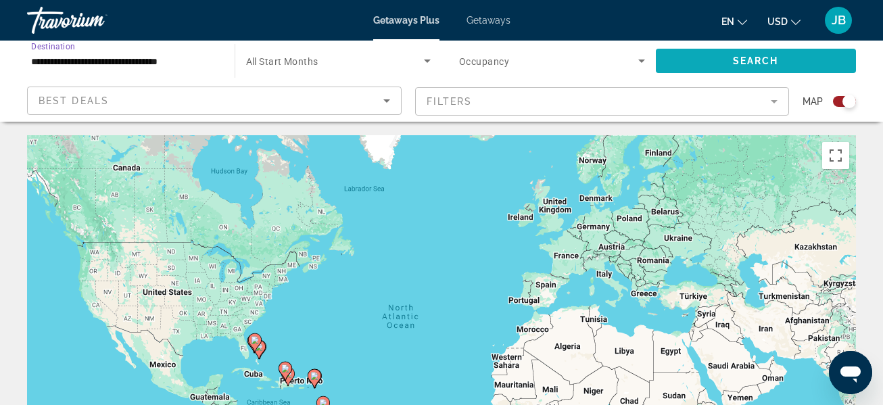
click at [785, 55] on span "Search widget" at bounding box center [756, 61] width 201 height 32
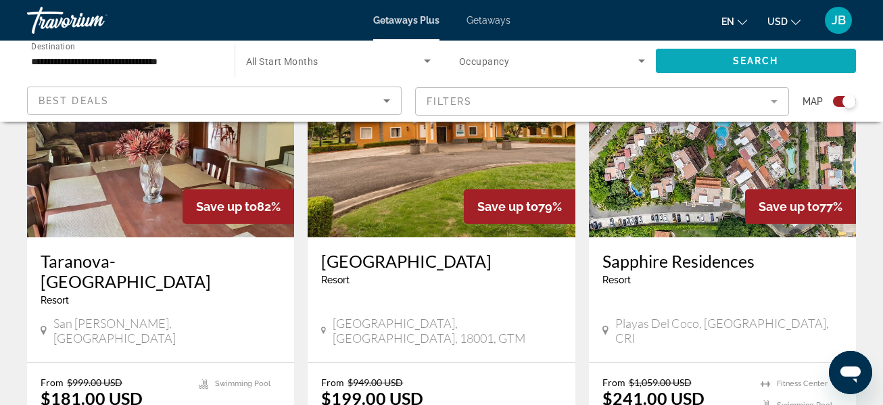
scroll to position [563, 0]
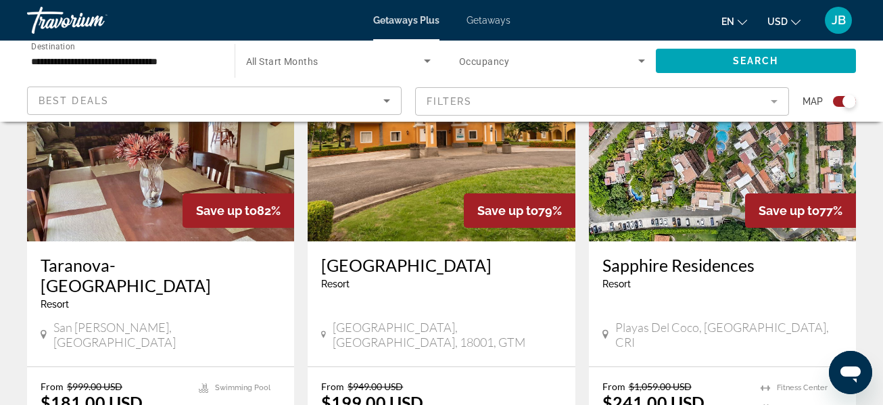
click at [133, 64] on input "**********" at bounding box center [124, 61] width 186 height 16
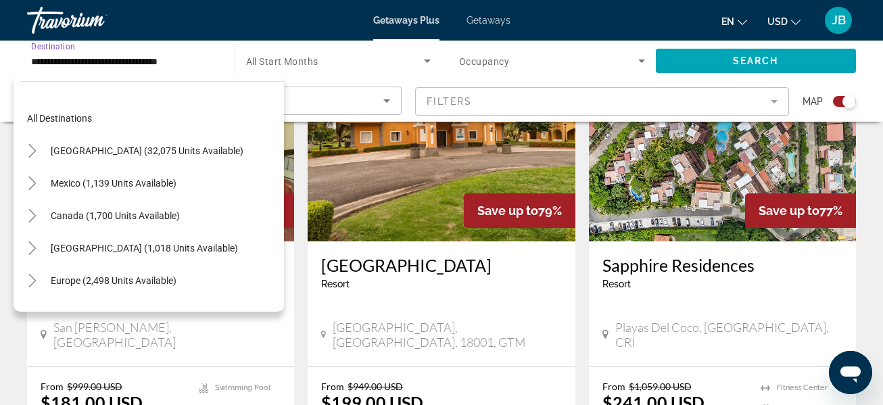
scroll to position [210, 0]
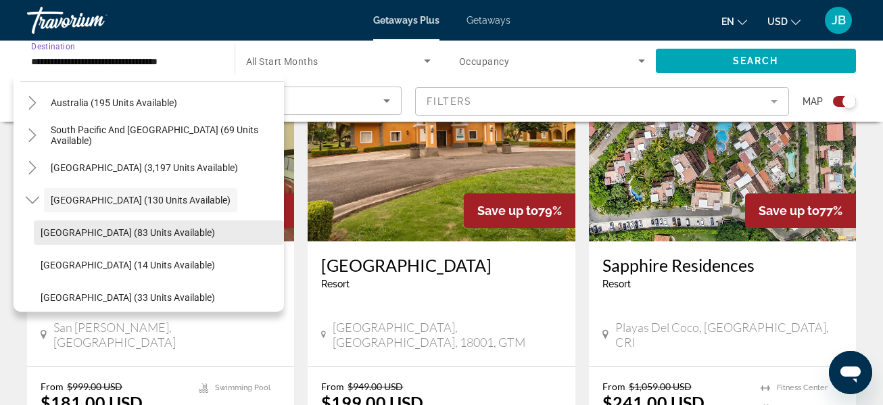
click at [139, 235] on span "Costa Rica (83 units available)" at bounding box center [128, 232] width 174 height 11
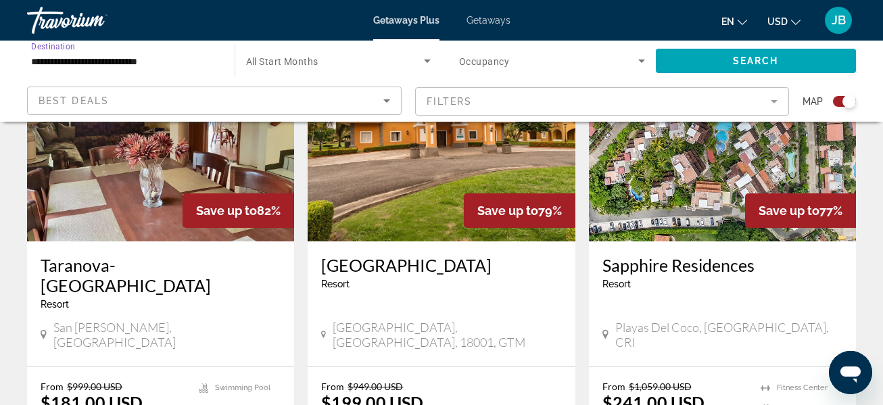
click at [153, 62] on input "**********" at bounding box center [124, 61] width 186 height 16
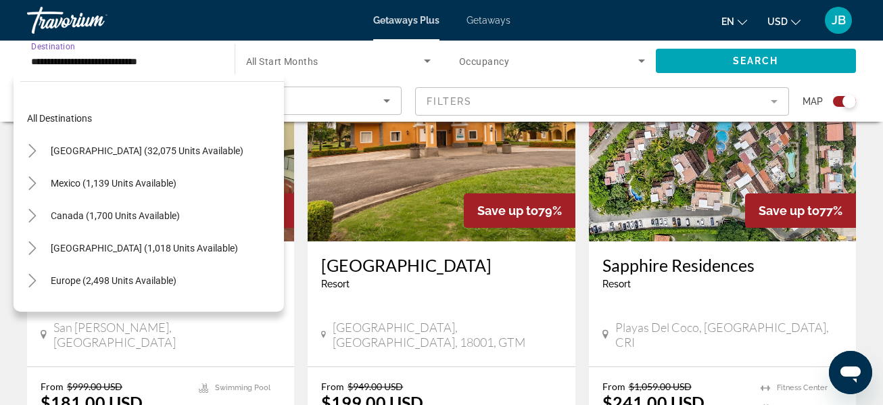
scroll to position [243, 0]
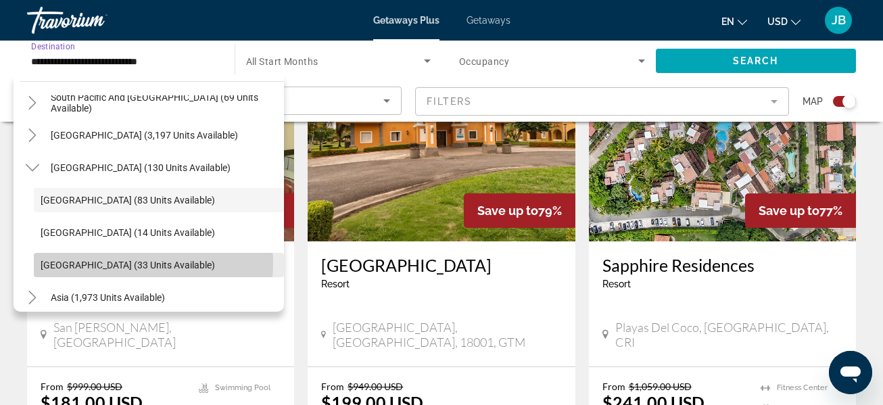
click at [134, 264] on span "Panama (33 units available)" at bounding box center [128, 265] width 174 height 11
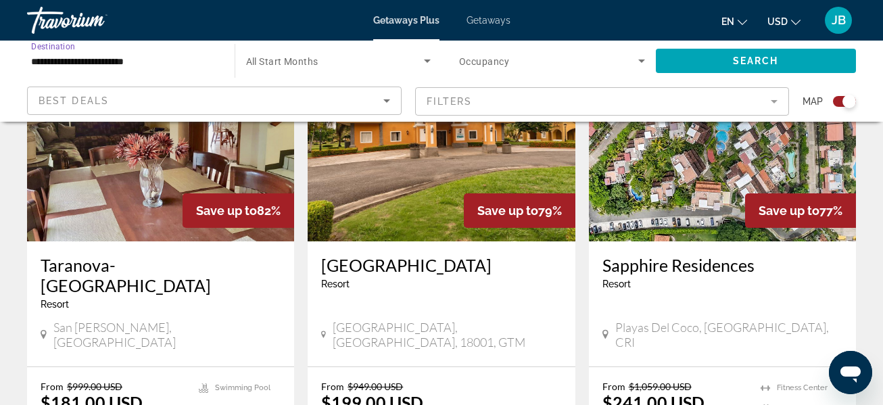
click at [166, 57] on input "**********" at bounding box center [124, 61] width 186 height 16
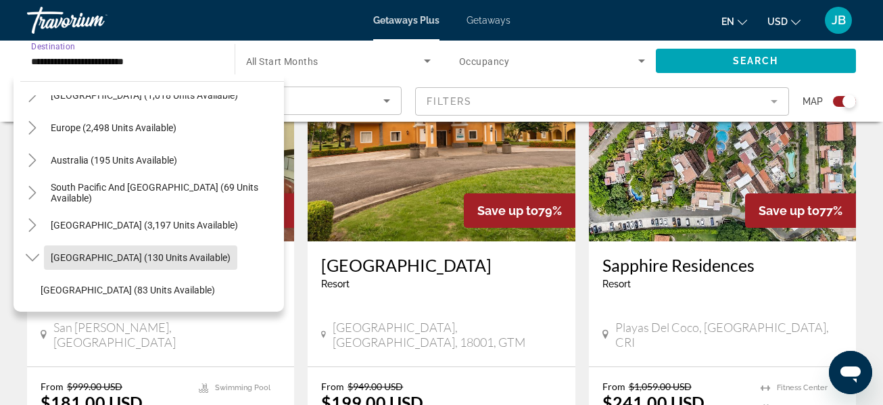
scroll to position [152, 0]
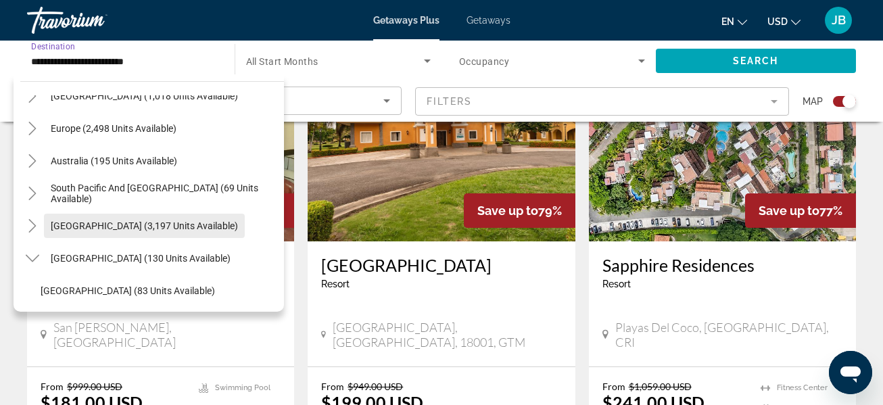
click at [182, 222] on span "[GEOGRAPHIC_DATA] (3,197 units available)" at bounding box center [144, 225] width 187 height 11
type input "**********"
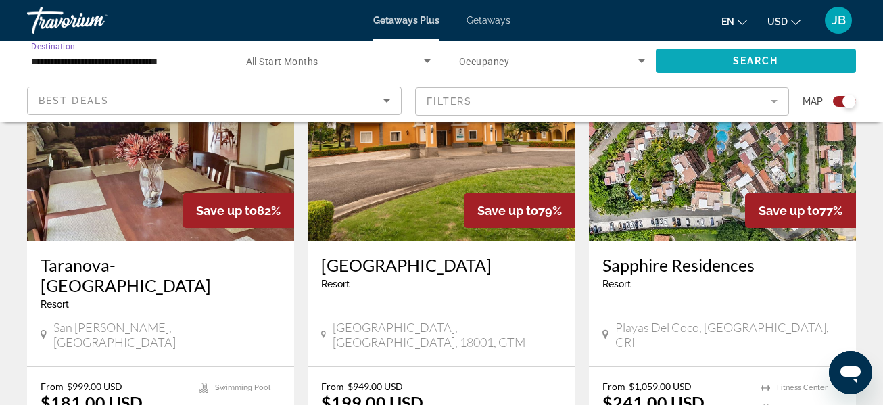
click at [780, 65] on span "Search widget" at bounding box center [756, 61] width 201 height 32
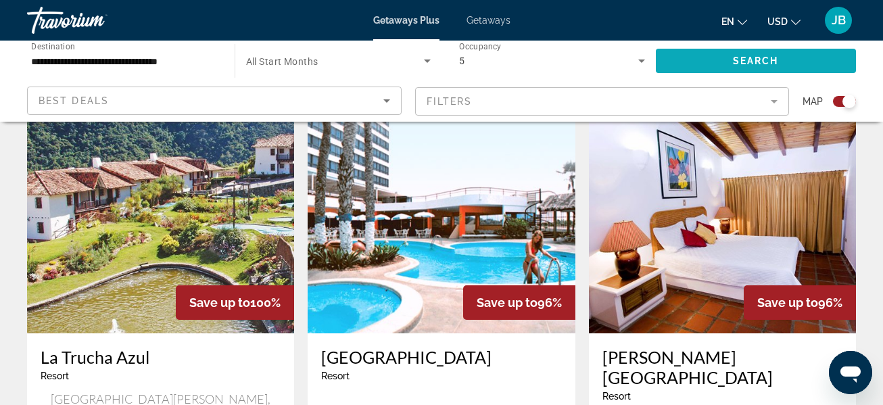
scroll to position [470, 0]
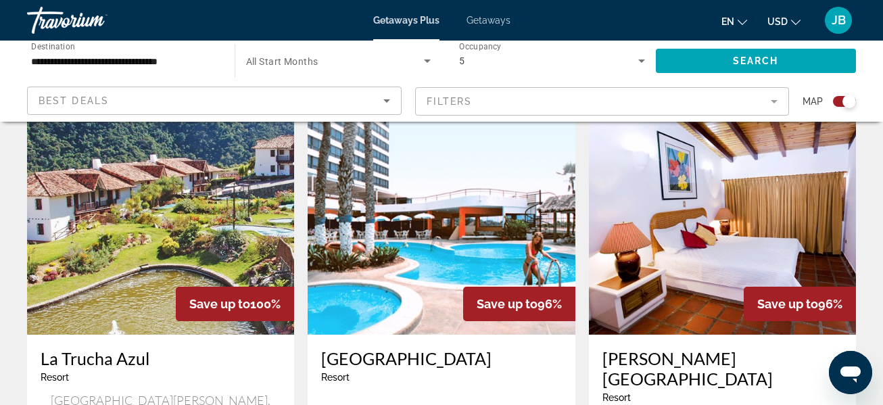
click at [549, 200] on img "Main content" at bounding box center [441, 226] width 267 height 216
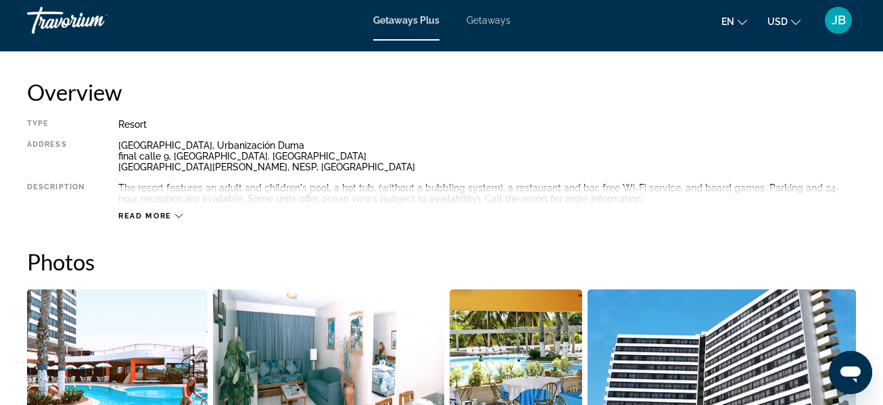
scroll to position [673, 0]
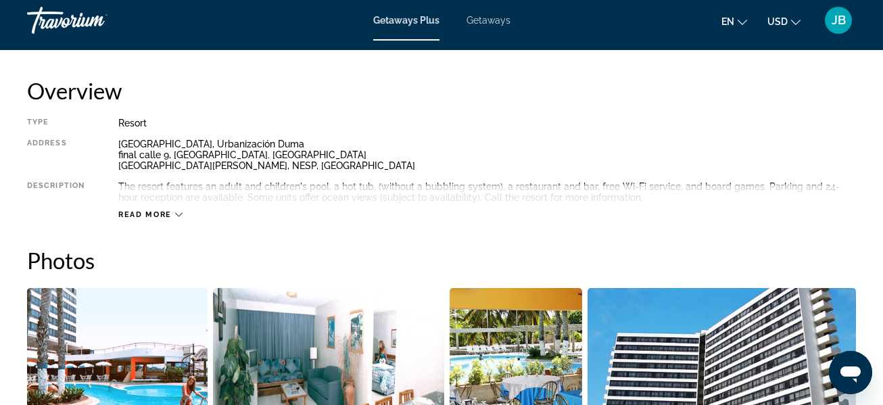
click at [178, 199] on div "Read more" at bounding box center [486, 200] width 737 height 37
click at [154, 214] on span "Read more" at bounding box center [144, 214] width 53 height 9
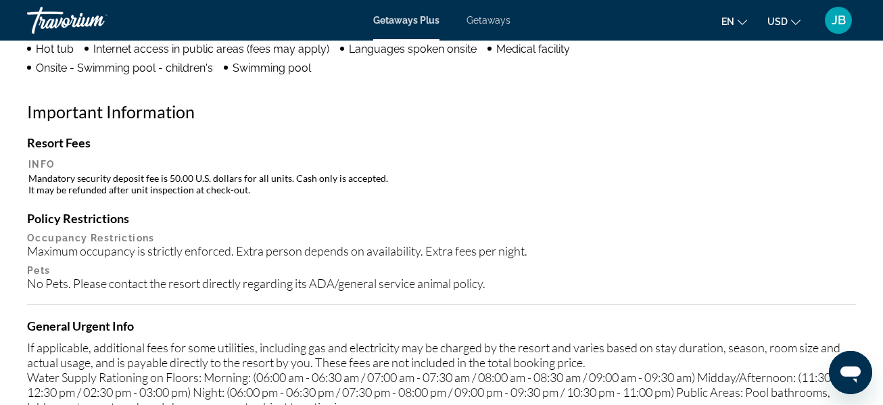
scroll to position [0, 0]
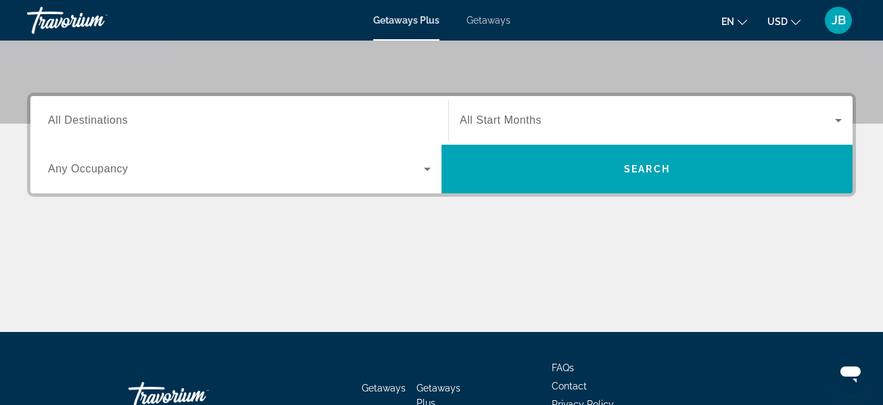
click at [101, 114] on span "All Destinations" at bounding box center [88, 119] width 80 height 11
click at [101, 114] on input "Destination All Destinations" at bounding box center [239, 121] width 383 height 16
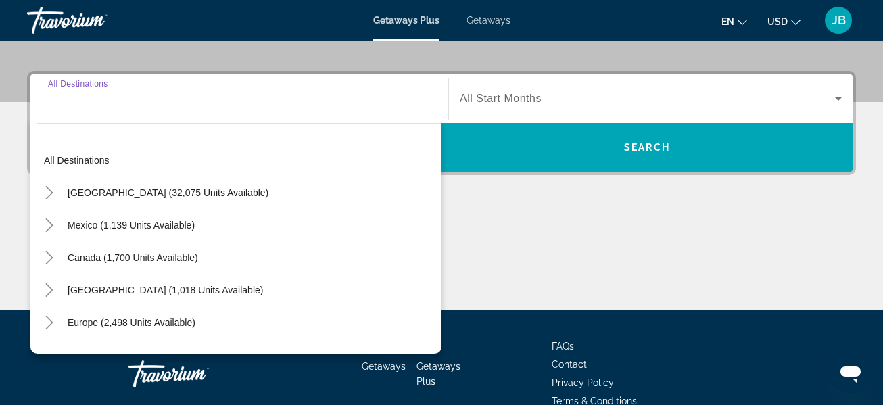
scroll to position [331, 0]
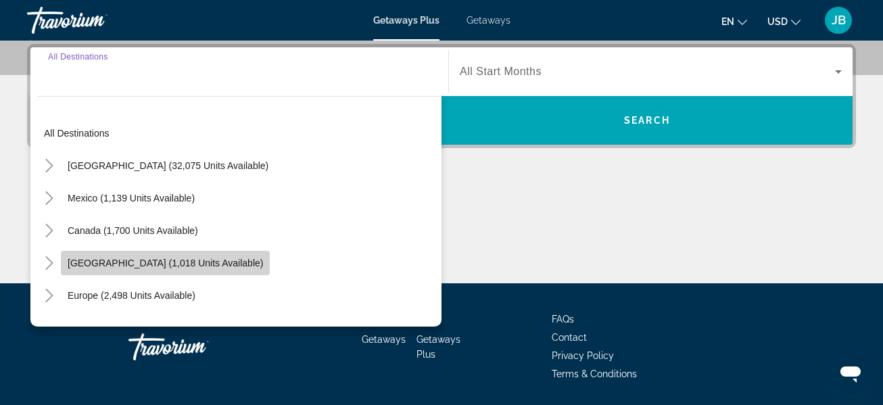
click at [230, 264] on span "[GEOGRAPHIC_DATA] (1,018 units available)" at bounding box center [165, 263] width 195 height 11
type input "**********"
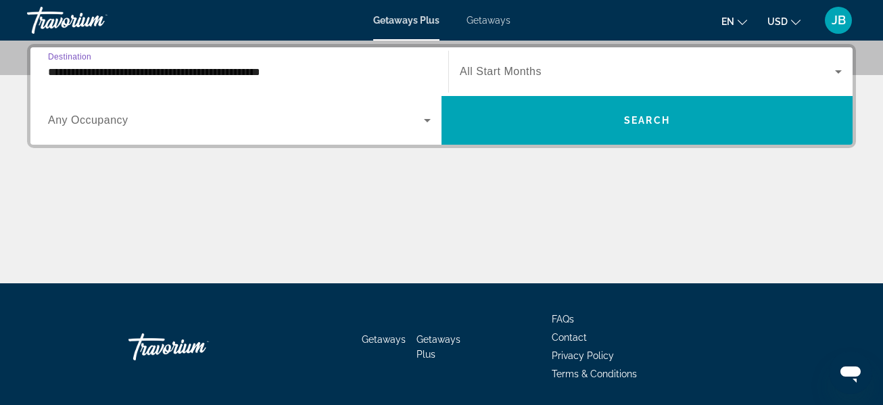
click at [153, 122] on span "Search widget" at bounding box center [236, 120] width 376 height 16
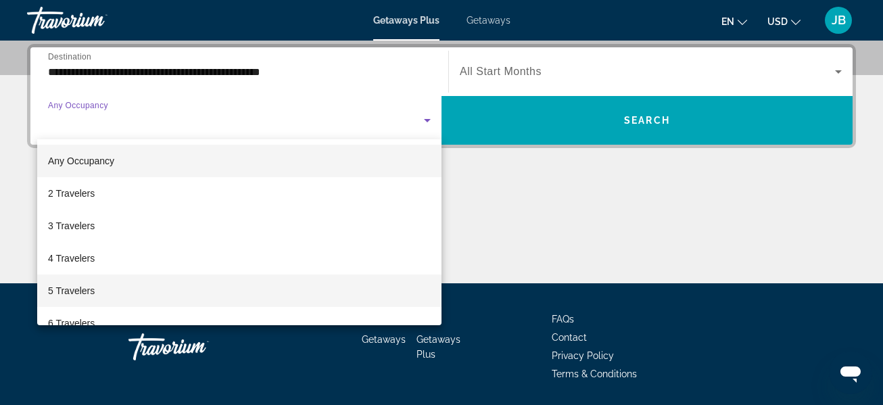
click at [164, 288] on mat-option "5 Travelers" at bounding box center [239, 290] width 404 height 32
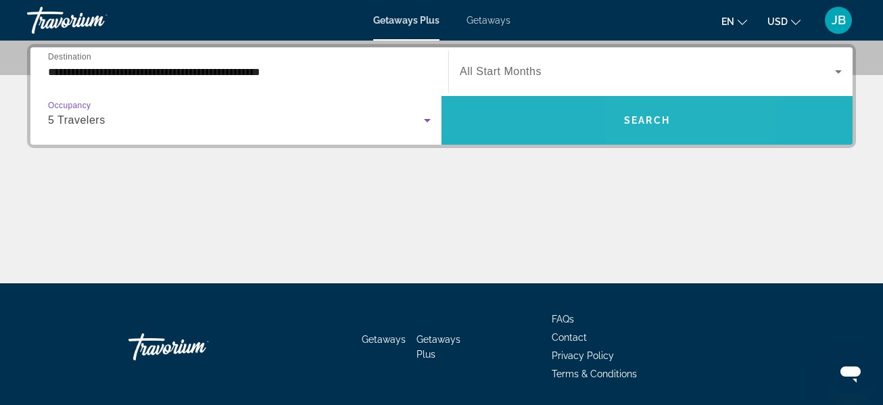
click at [643, 118] on span "Search" at bounding box center [647, 120] width 46 height 11
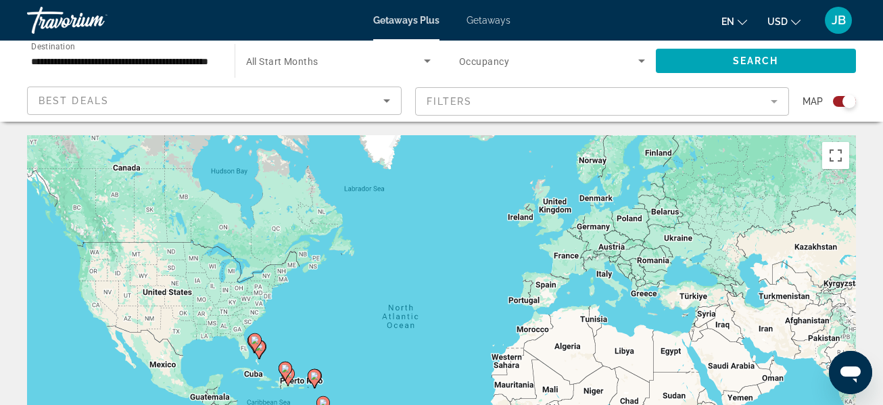
click at [185, 57] on input "**********" at bounding box center [124, 61] width 186 height 16
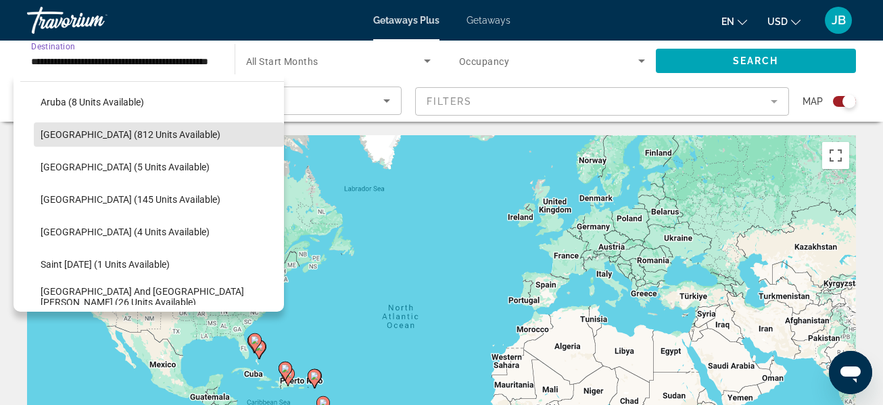
scroll to position [182, 0]
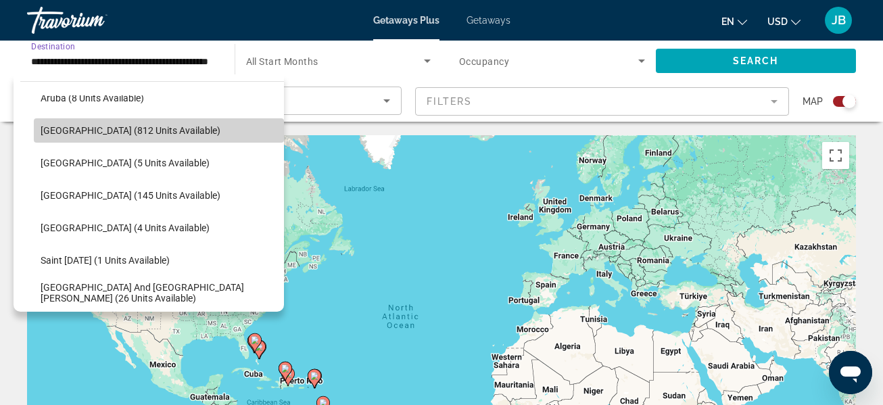
click at [202, 130] on span "Search widget" at bounding box center [159, 130] width 250 height 32
type input "**********"
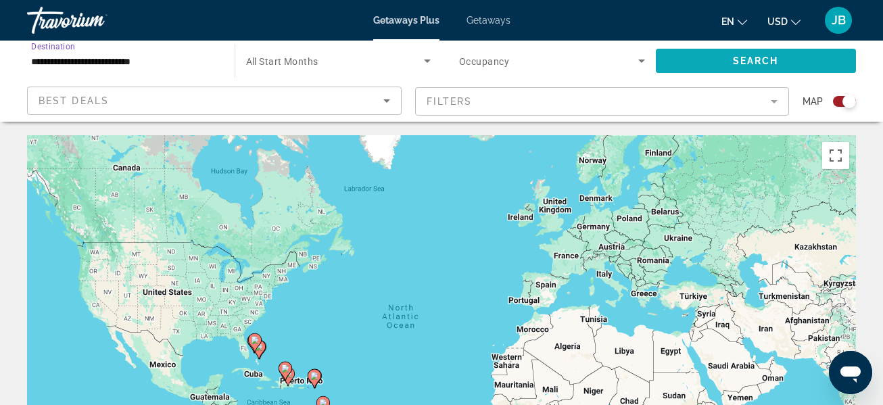
click at [793, 57] on span "Search widget" at bounding box center [756, 61] width 201 height 32
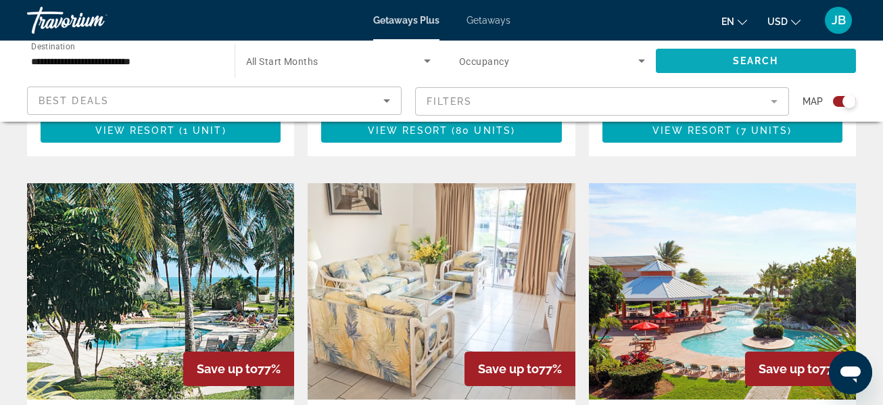
scroll to position [896, 0]
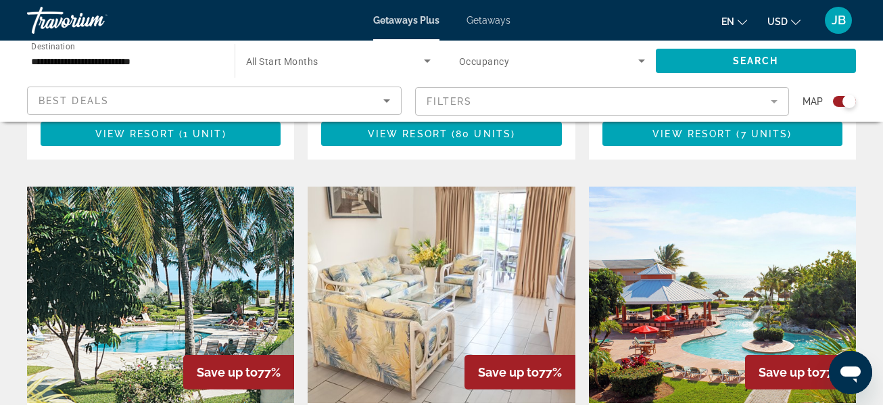
click at [195, 282] on img "Main content" at bounding box center [160, 295] width 267 height 216
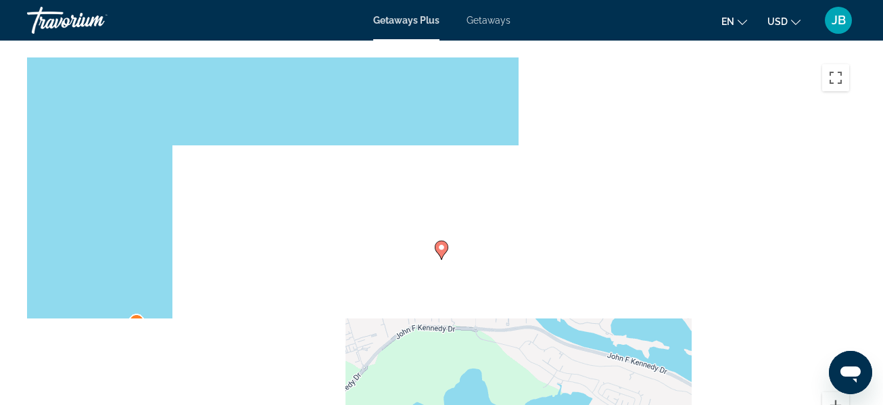
scroll to position [1912, 0]
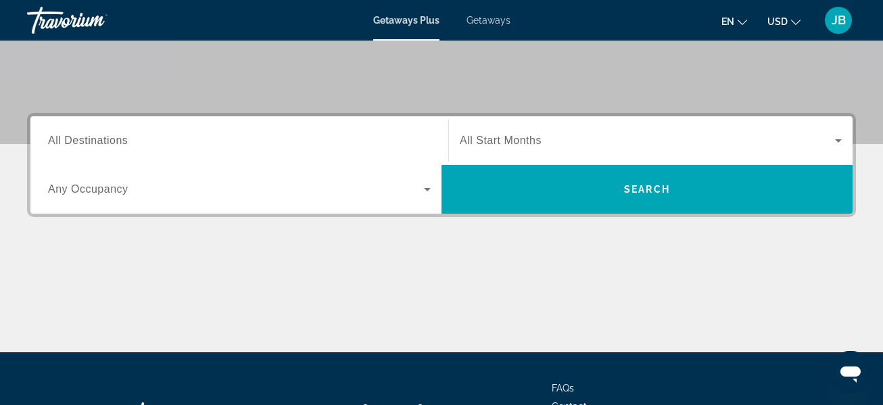
scroll to position [274, 0]
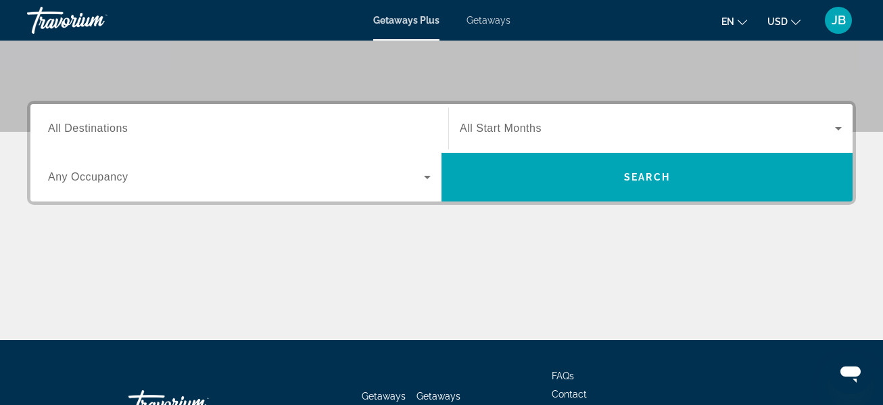
click at [103, 134] on label "Destination All Destinations" at bounding box center [88, 128] width 80 height 12
click at [103, 134] on input "Destination All Destinations" at bounding box center [239, 129] width 383 height 16
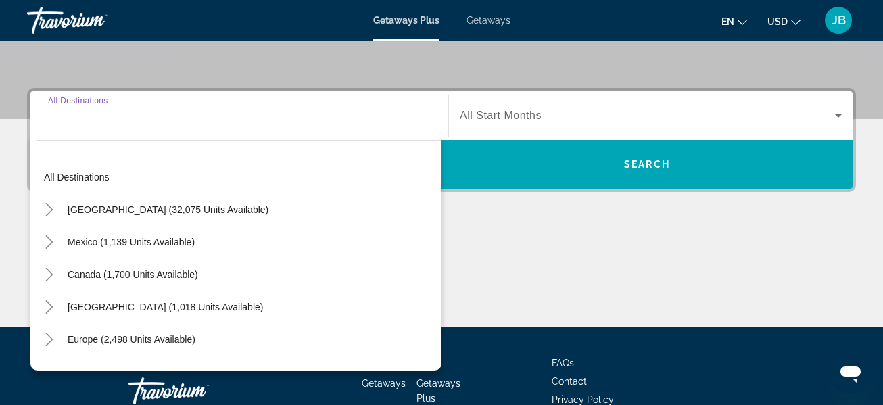
scroll to position [331, 0]
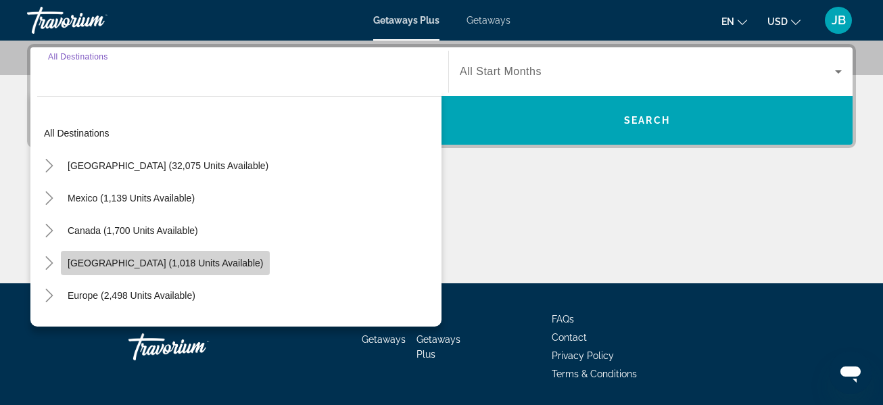
click at [200, 269] on span "Search widget" at bounding box center [165, 263] width 209 height 32
type input "**********"
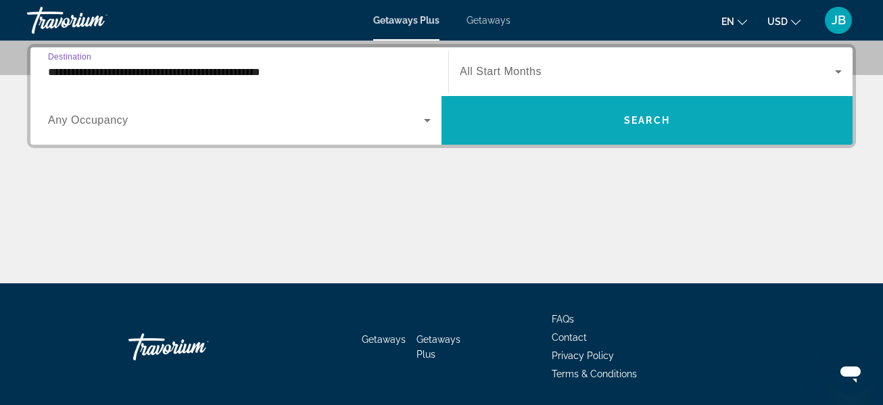
click at [595, 124] on span "Search widget" at bounding box center [646, 120] width 411 height 32
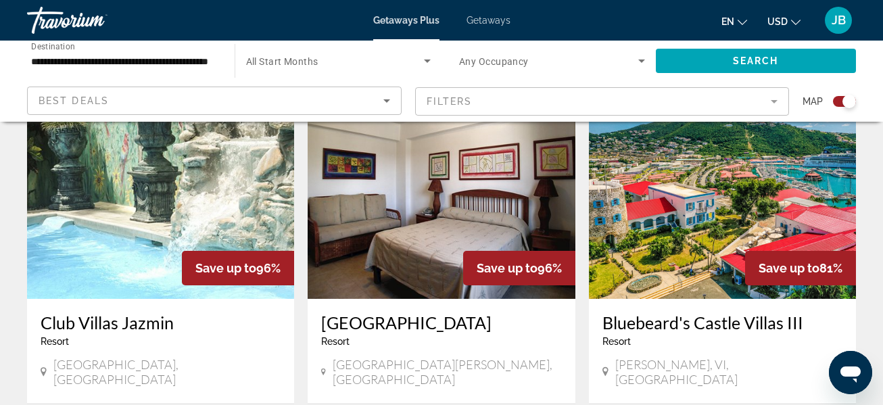
scroll to position [973, 0]
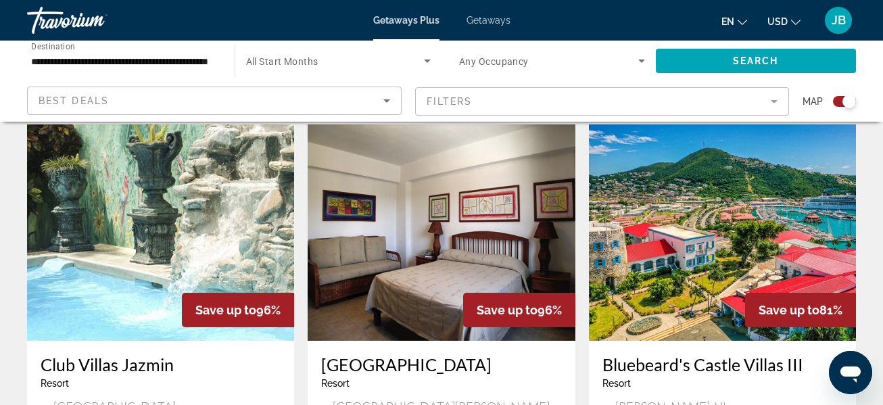
click at [766, 234] on img "Main content" at bounding box center [722, 232] width 267 height 216
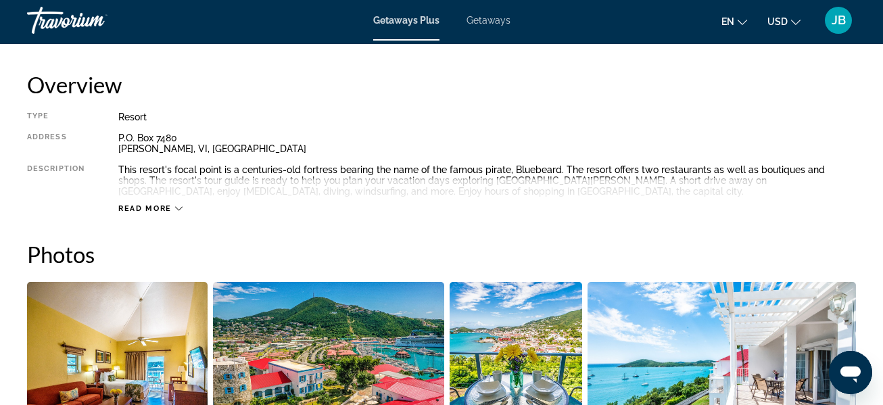
scroll to position [687, 0]
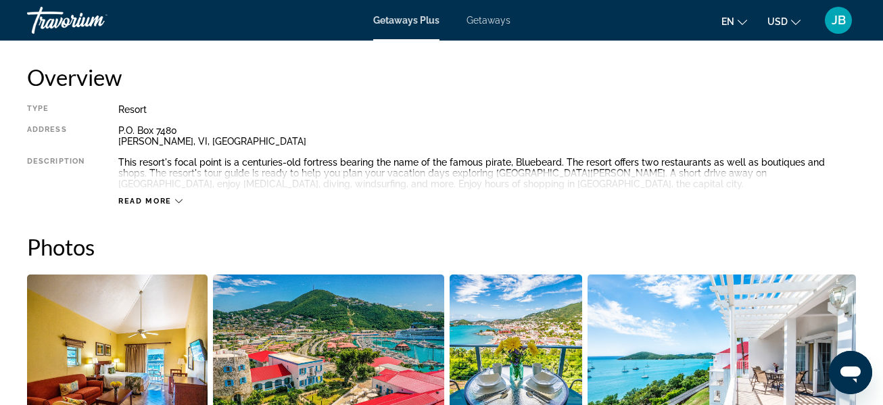
click at [170, 199] on span "Read more" at bounding box center [144, 201] width 53 height 9
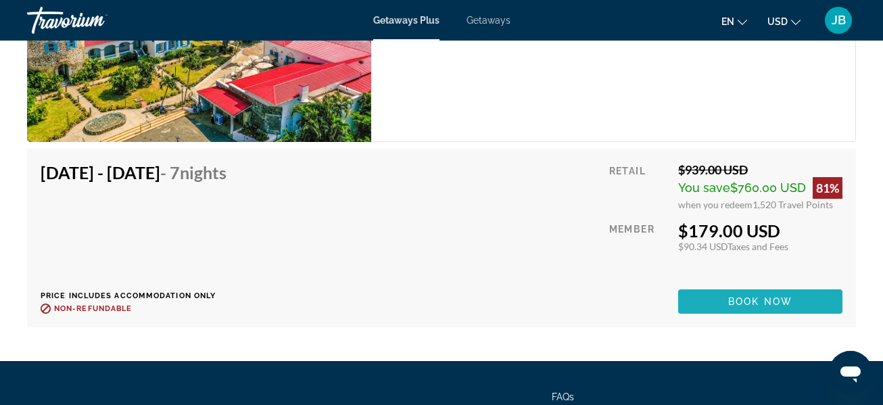
scroll to position [2760, 0]
